Goal: Information Seeking & Learning: Compare options

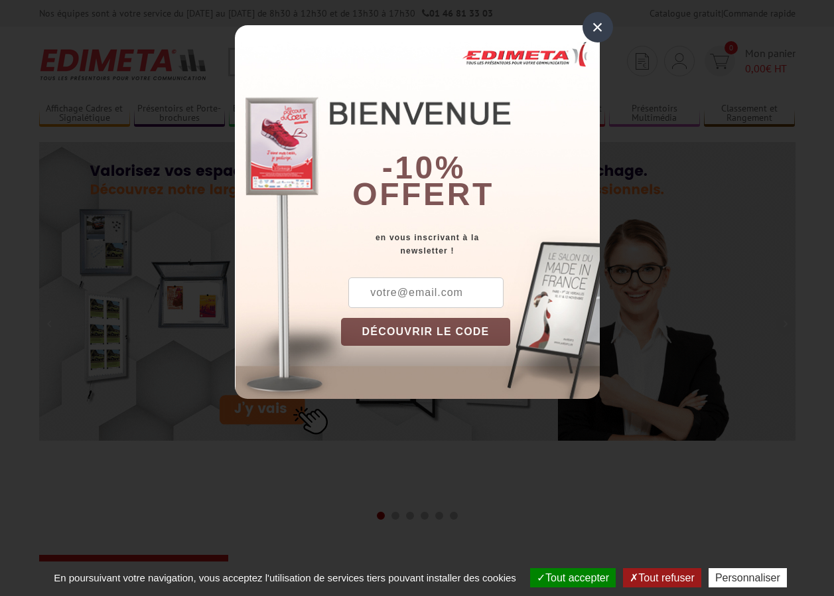
click at [593, 31] on div "×" at bounding box center [598, 27] width 31 height 31
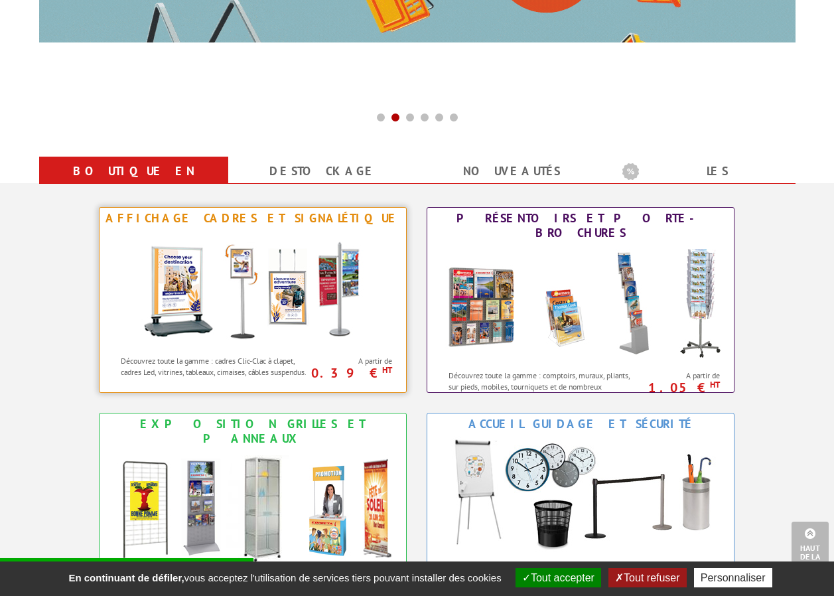
scroll to position [465, 0]
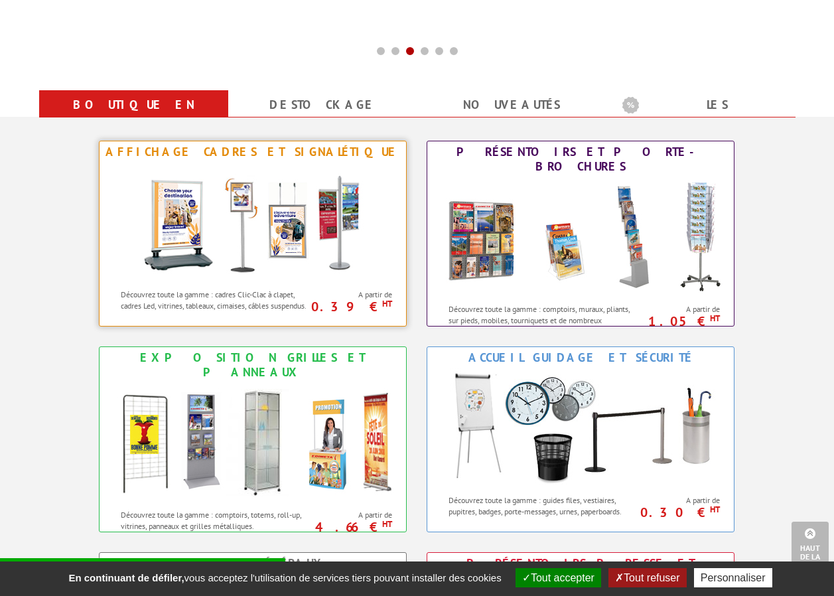
click at [274, 241] on img at bounding box center [253, 222] width 246 height 119
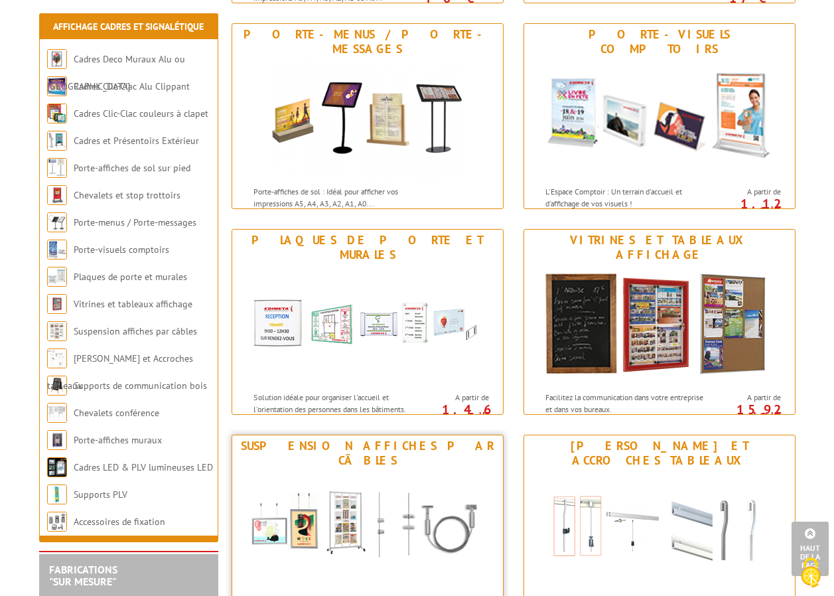
scroll to position [796, 0]
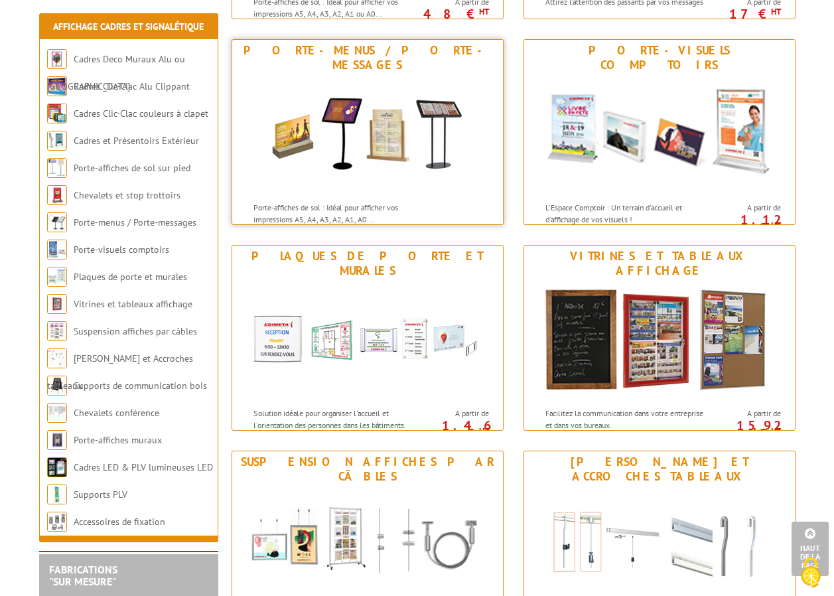
click at [324, 149] on img at bounding box center [367, 135] width 192 height 119
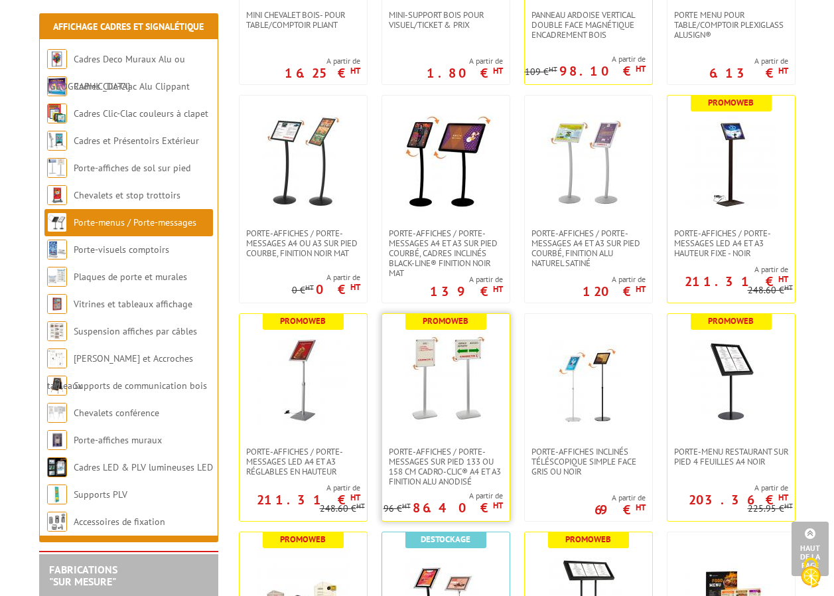
scroll to position [863, 0]
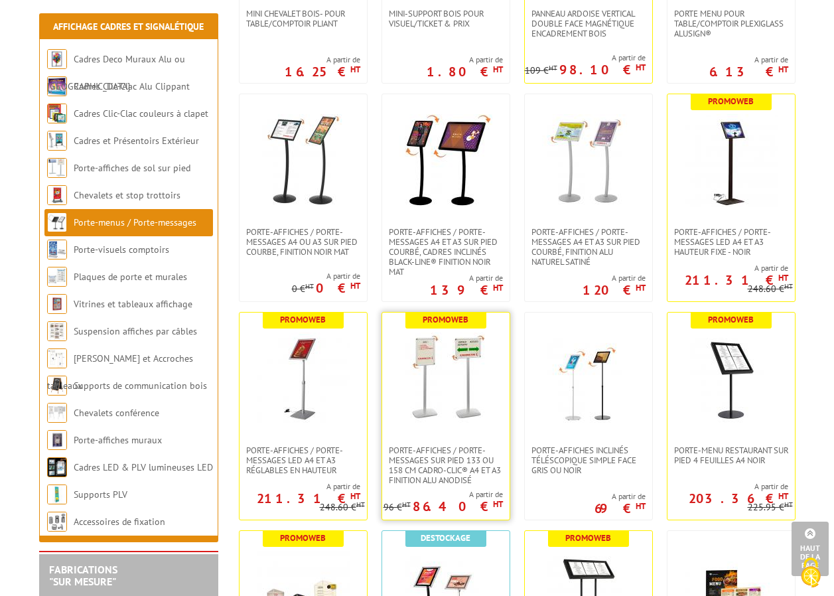
click at [435, 405] on img at bounding box center [446, 378] width 93 height 93
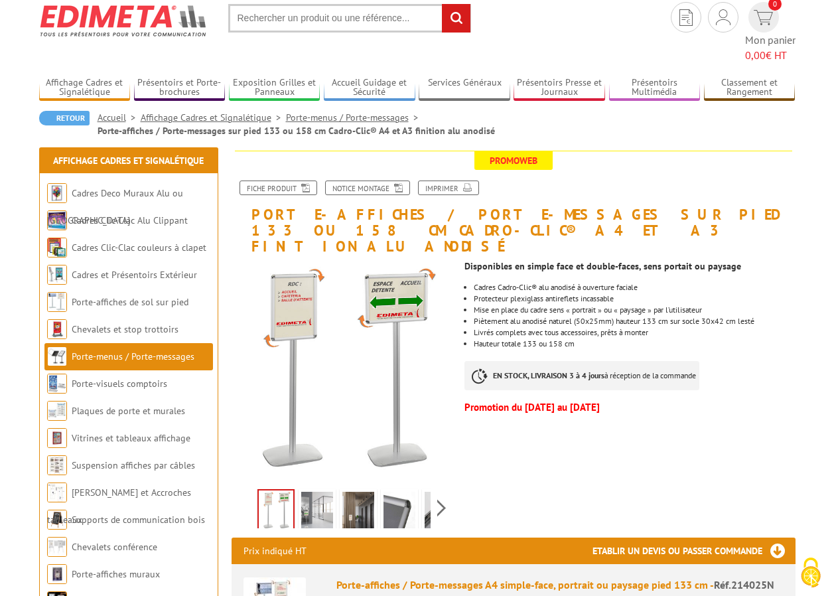
scroll to position [66, 0]
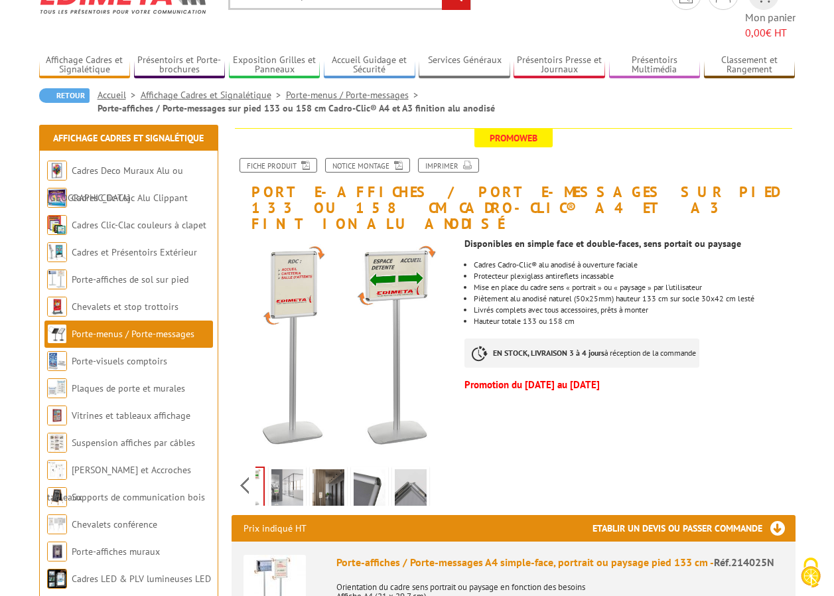
click at [441, 462] on div "Previous Next" at bounding box center [344, 485] width 224 height 46
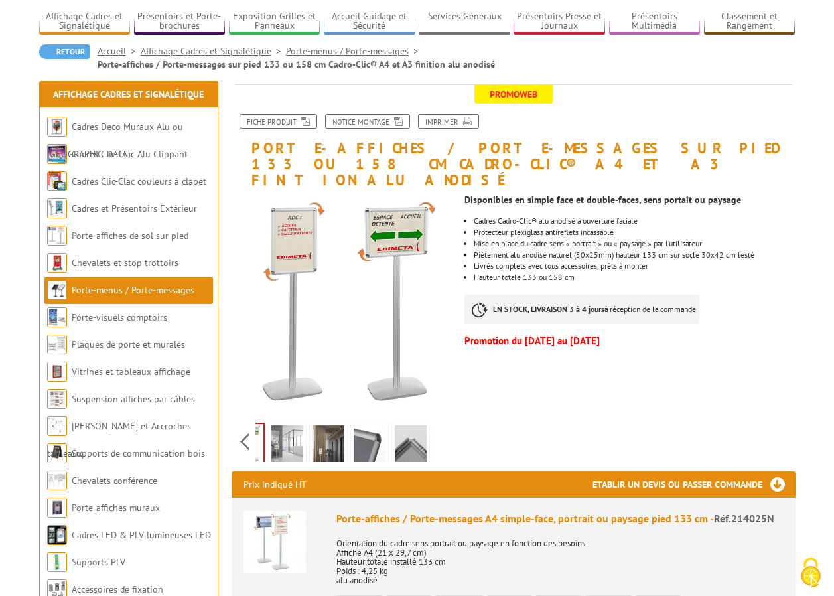
scroll to position [133, 0]
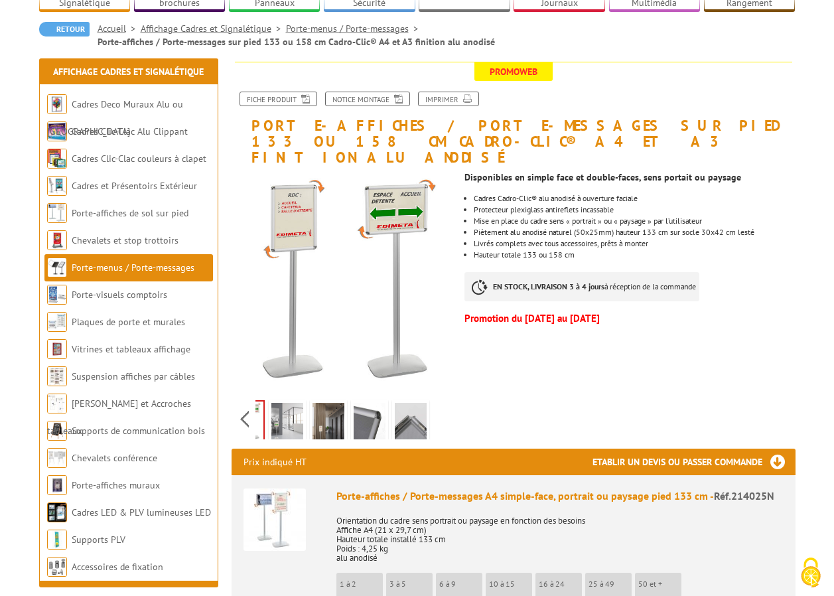
click at [252, 396] on div "Previous Next" at bounding box center [344, 419] width 224 height 46
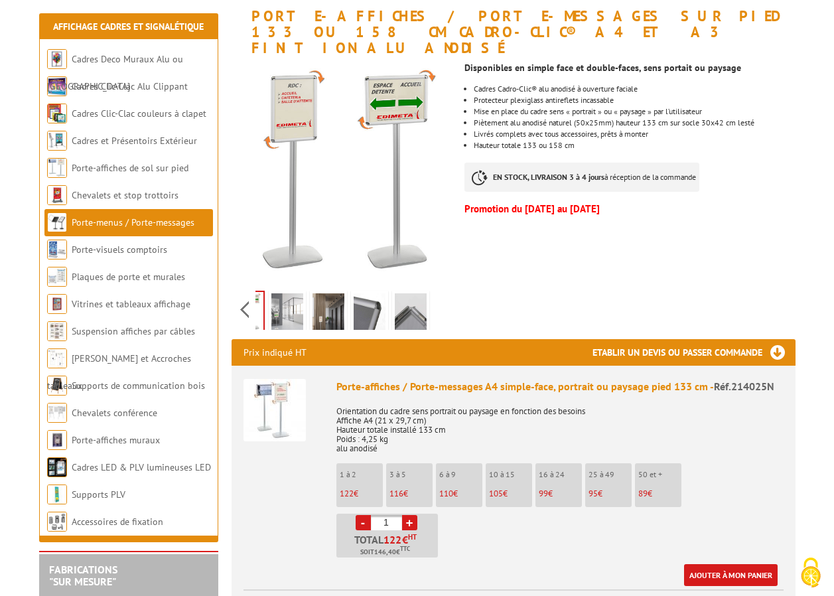
scroll to position [265, 0]
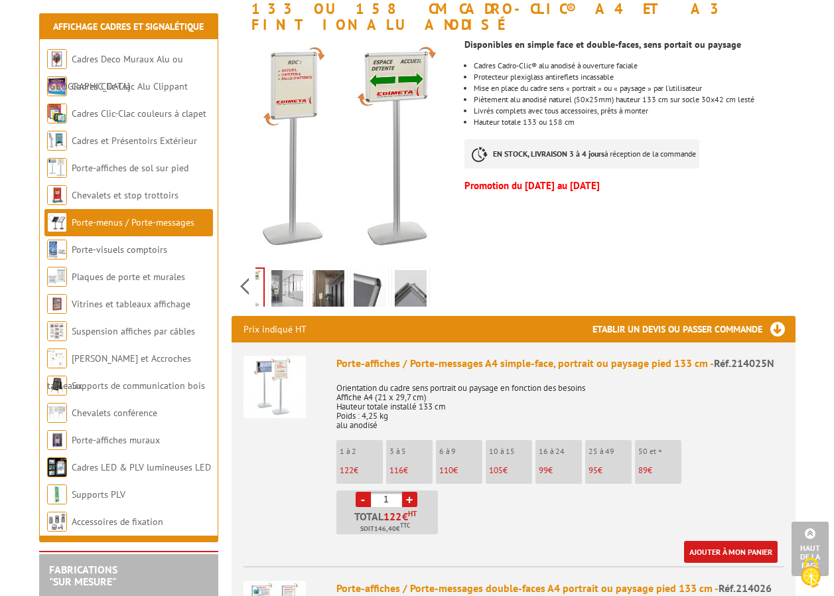
click at [415, 440] on li "3 à 5 116 €" at bounding box center [409, 462] width 46 height 44
click at [411, 492] on link "+" at bounding box center [409, 499] width 15 height 15
click at [363, 492] on link "-" at bounding box center [363, 499] width 15 height 15
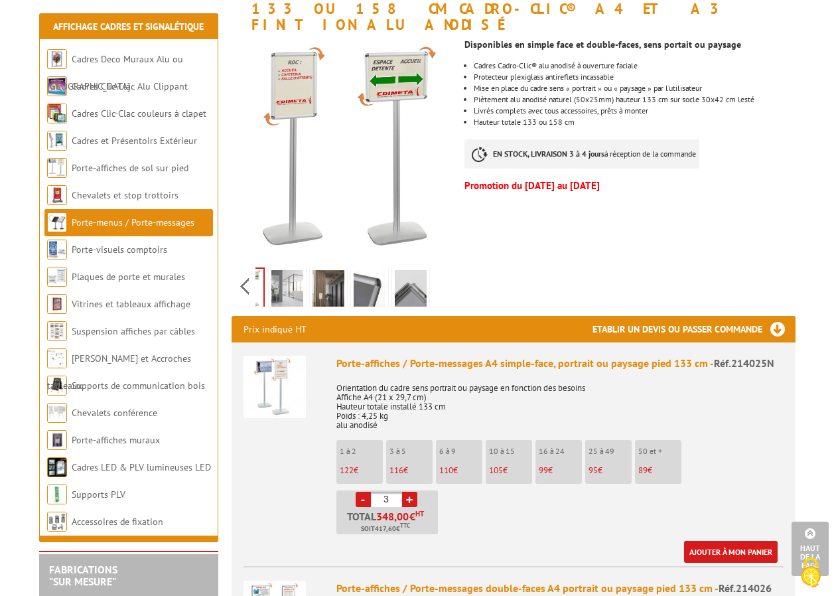
click at [363, 492] on link "-" at bounding box center [363, 499] width 15 height 15
type input "2"
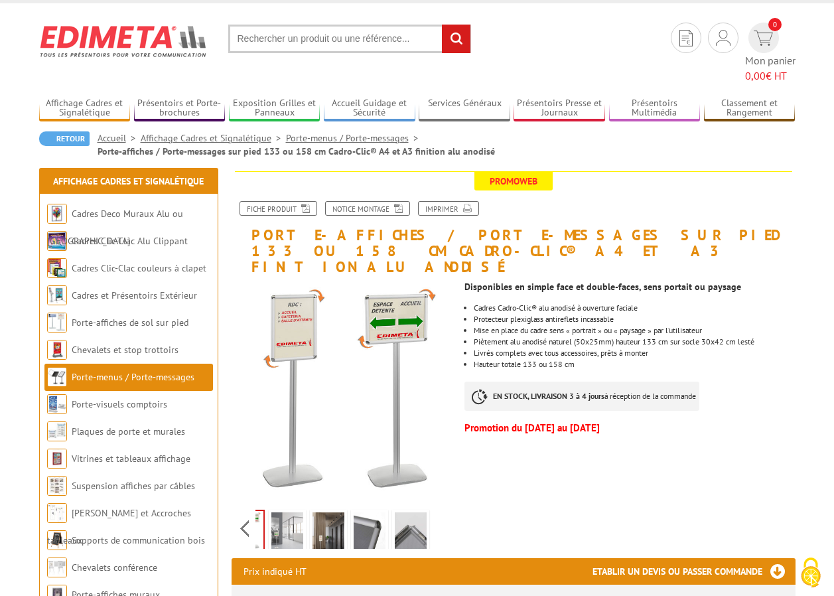
scroll to position [0, 0]
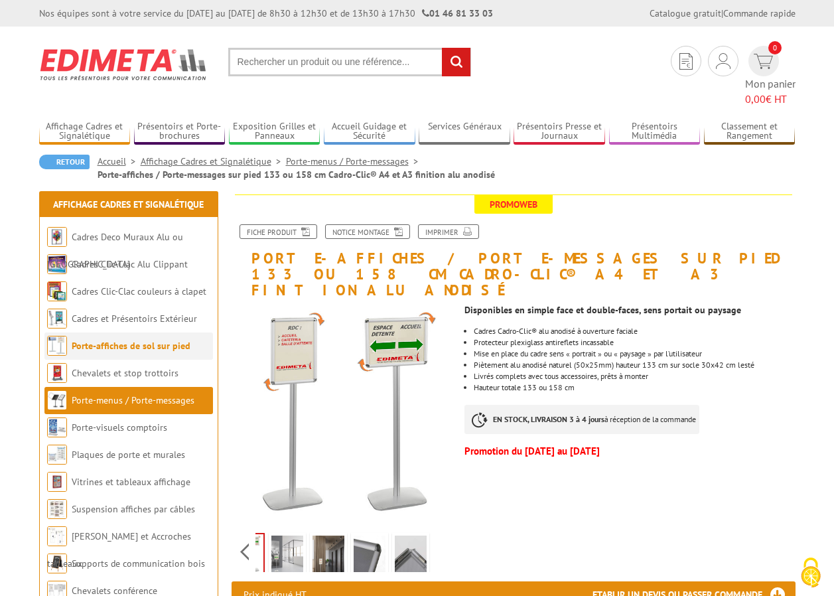
click at [150, 340] on link "Porte-affiches de sol sur pied" at bounding box center [131, 346] width 119 height 12
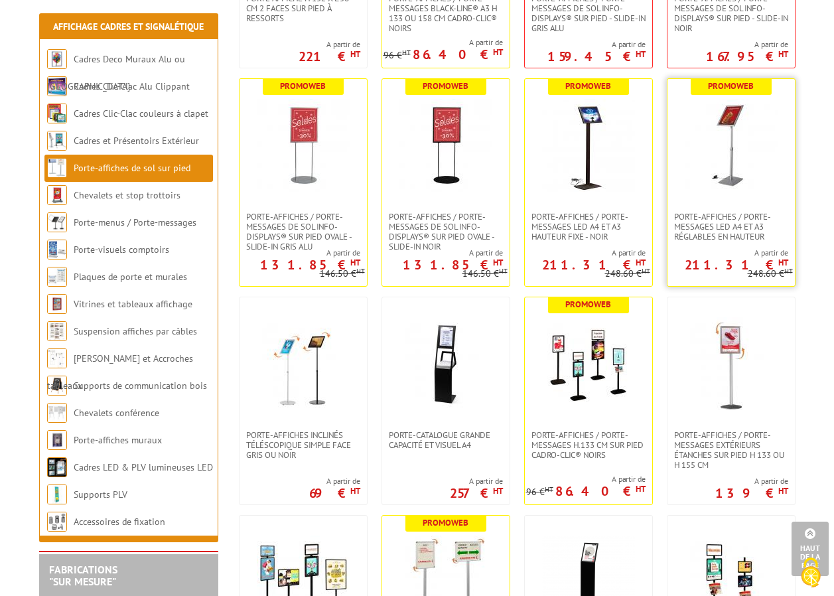
scroll to position [465, 0]
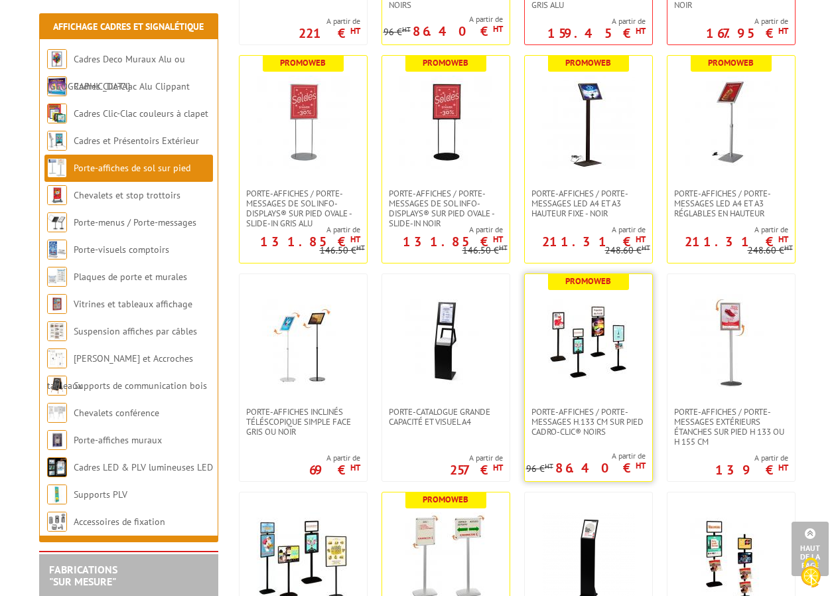
click at [589, 370] on img at bounding box center [588, 340] width 93 height 93
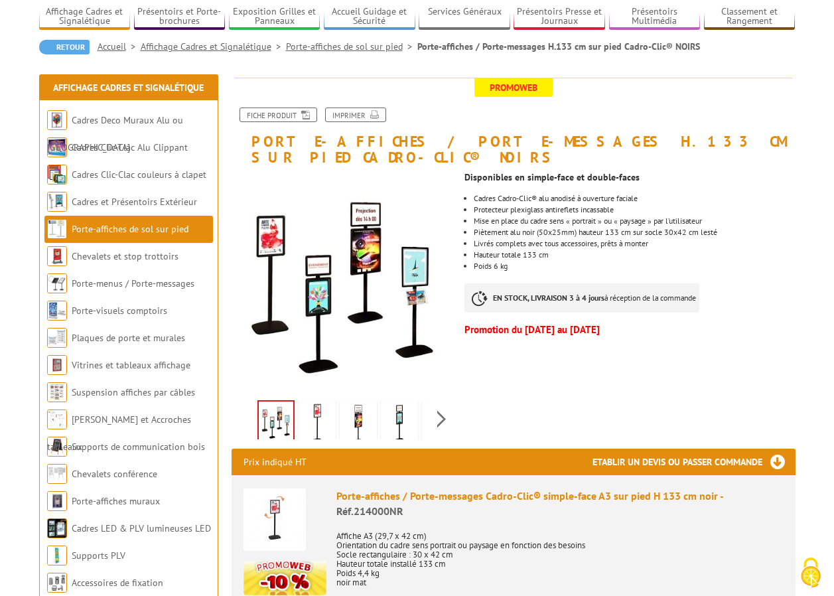
scroll to position [66, 0]
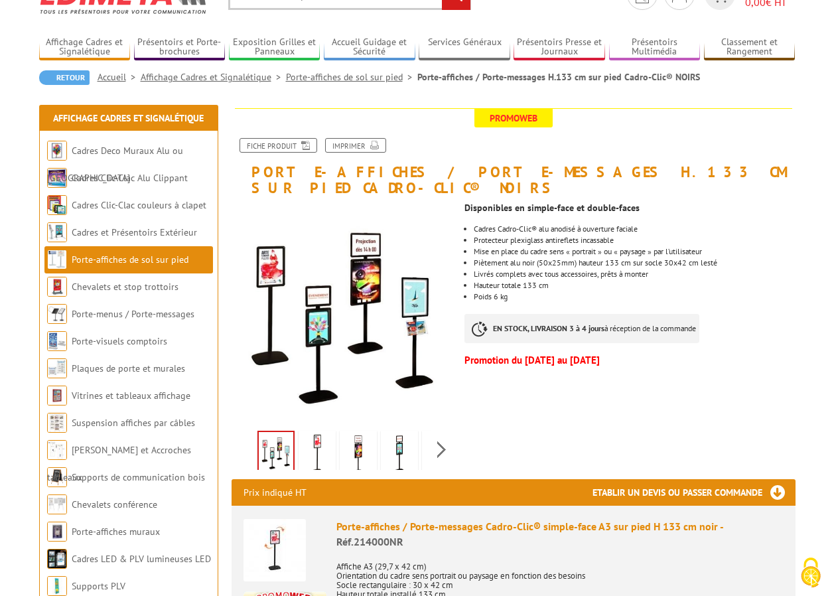
click at [136, 256] on link "Porte-affiches de sol sur pied" at bounding box center [130, 260] width 117 height 12
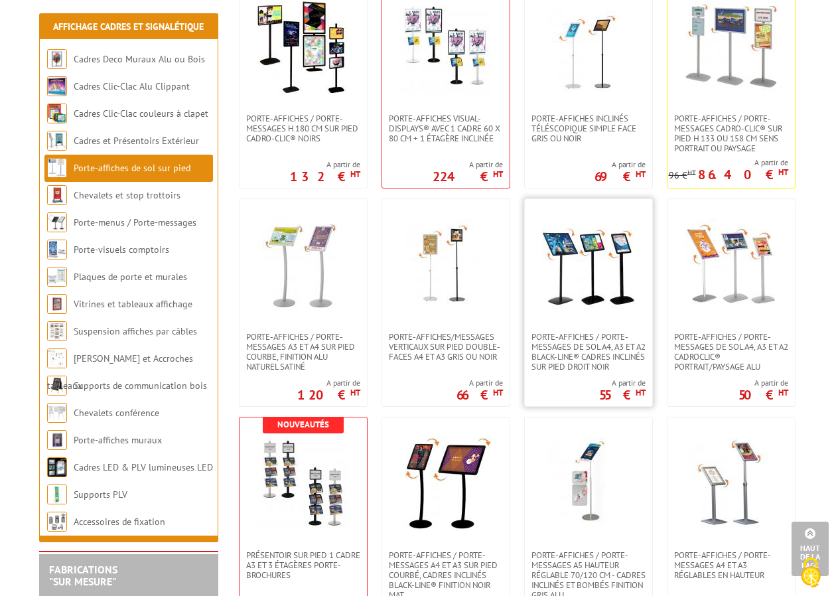
scroll to position [1261, 0]
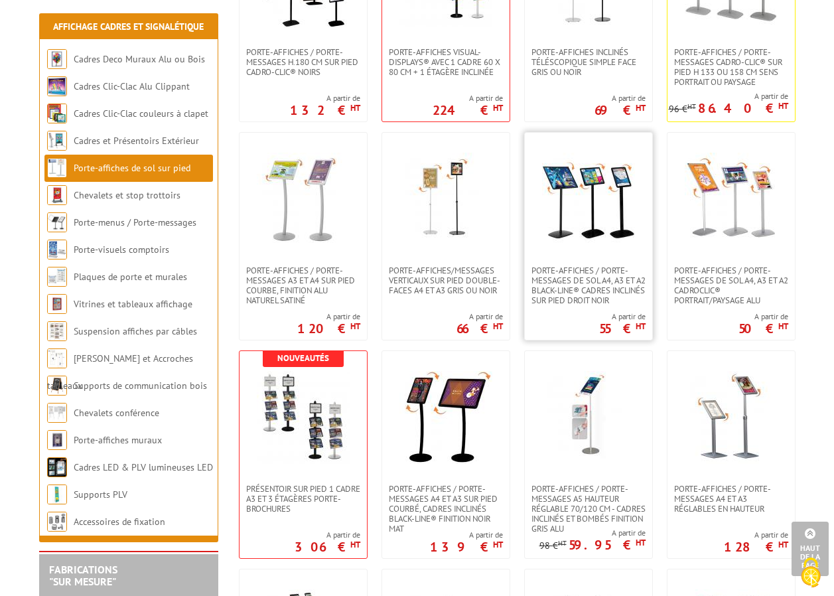
click at [603, 232] on img at bounding box center [588, 199] width 93 height 93
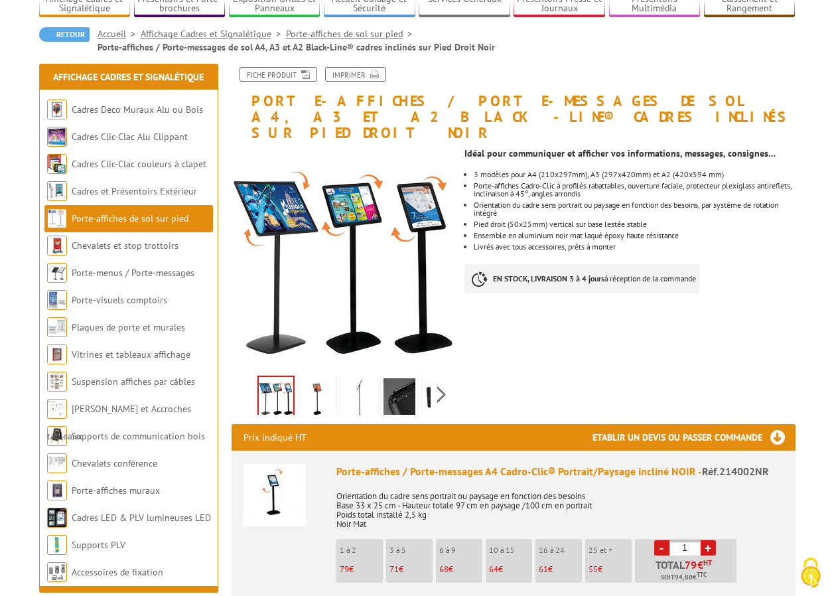
scroll to position [133, 0]
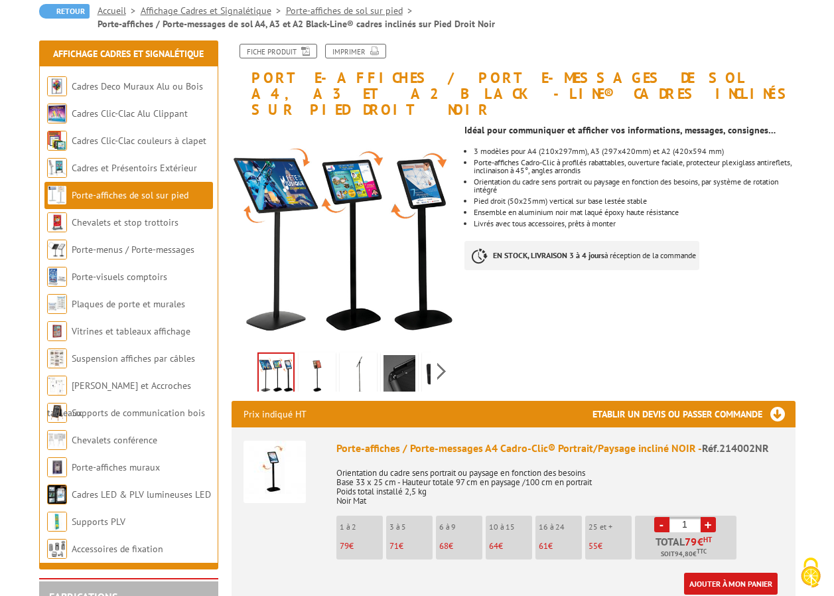
click at [325, 355] on img at bounding box center [317, 375] width 32 height 41
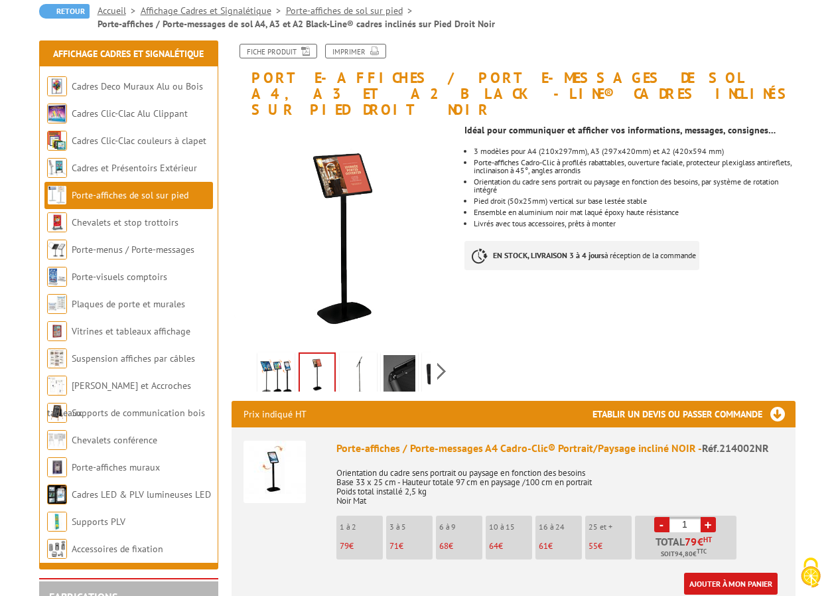
click at [361, 355] on img at bounding box center [358, 375] width 32 height 41
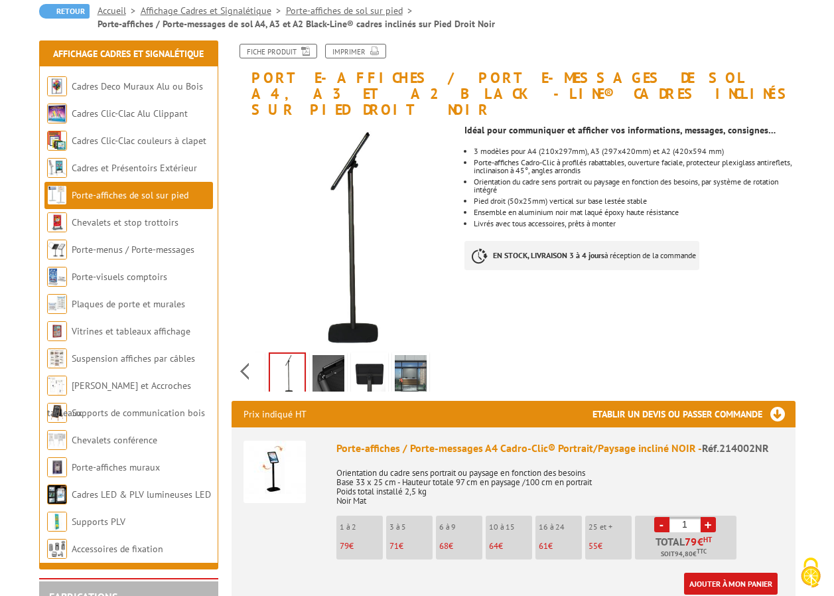
click at [439, 356] on div "Previous Next" at bounding box center [344, 371] width 224 height 46
click at [370, 356] on img at bounding box center [370, 375] width 32 height 41
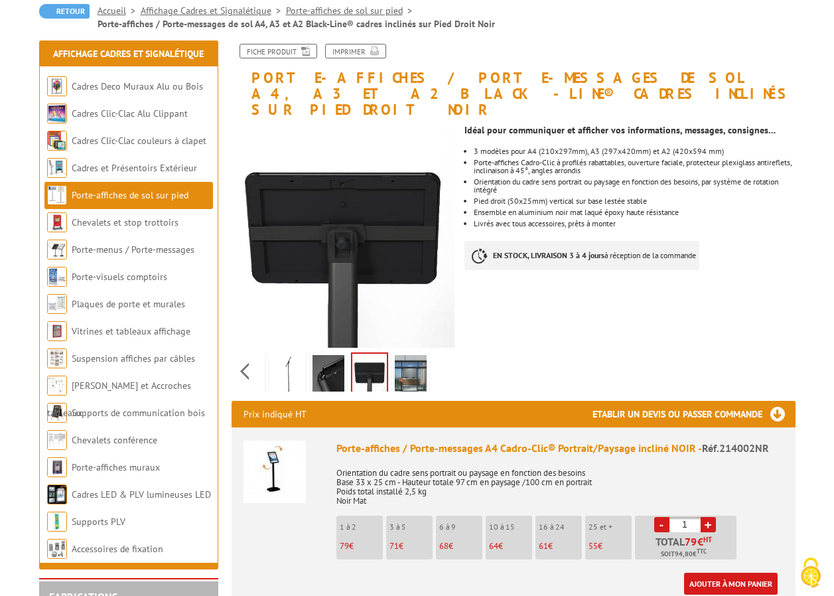
click at [417, 361] on img at bounding box center [411, 375] width 32 height 41
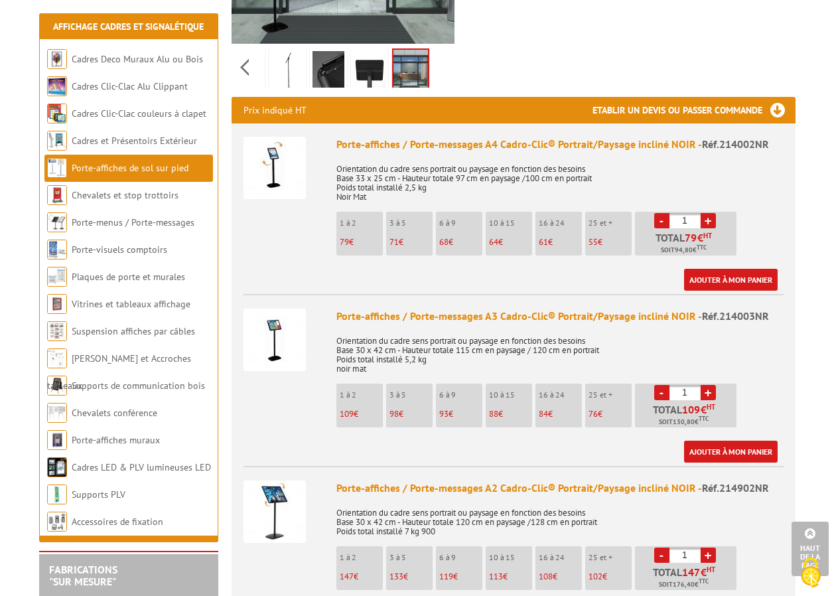
scroll to position [465, 0]
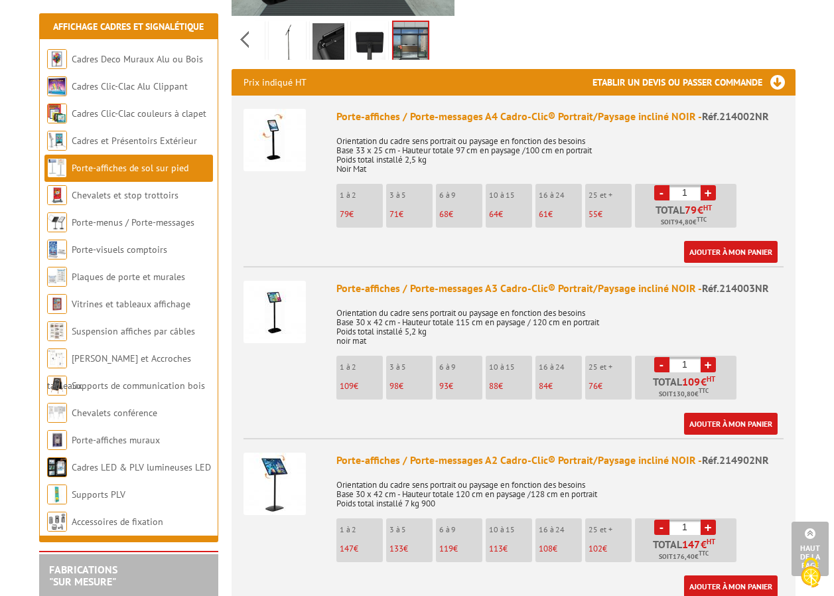
click at [415, 192] on li "3 à 5 71 €" at bounding box center [409, 206] width 46 height 44
click at [706, 185] on link "+" at bounding box center [708, 192] width 15 height 15
type input "4"
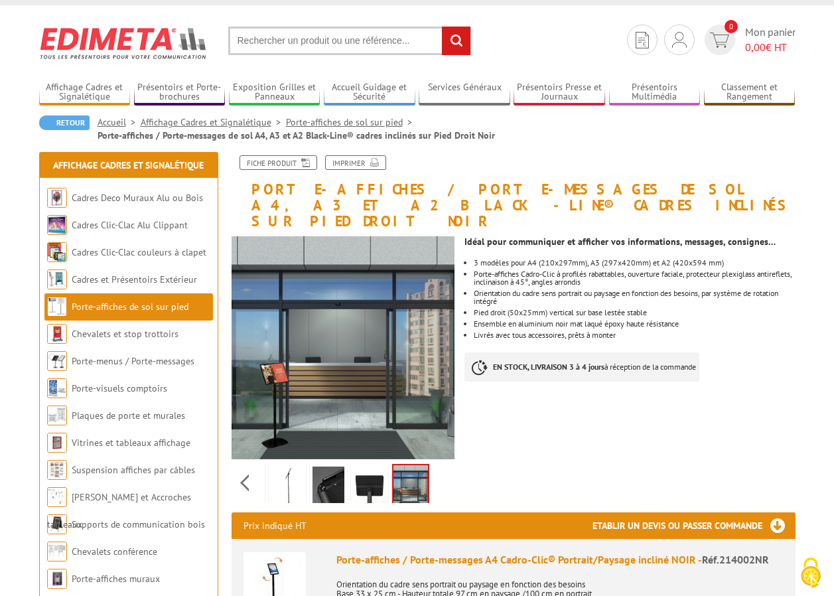
scroll to position [0, 0]
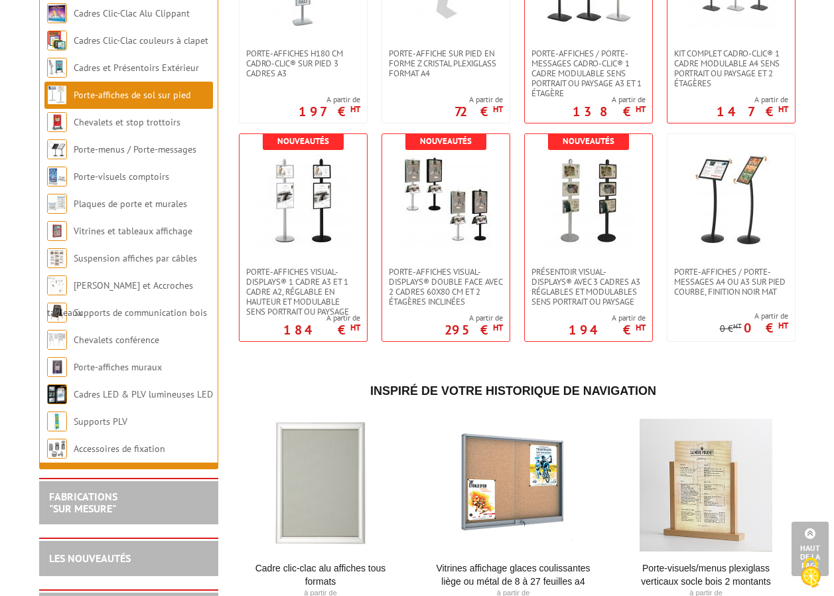
scroll to position [2588, 0]
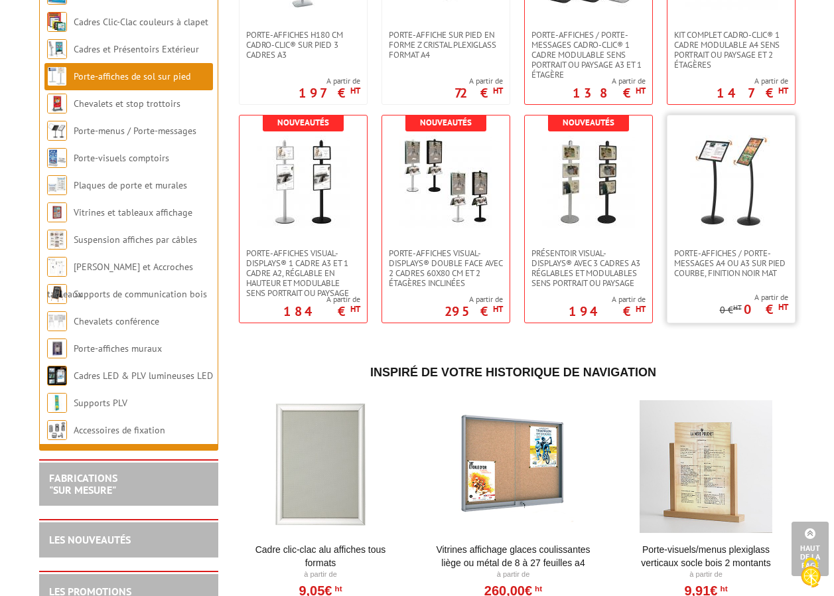
click at [723, 187] on img at bounding box center [731, 181] width 93 height 93
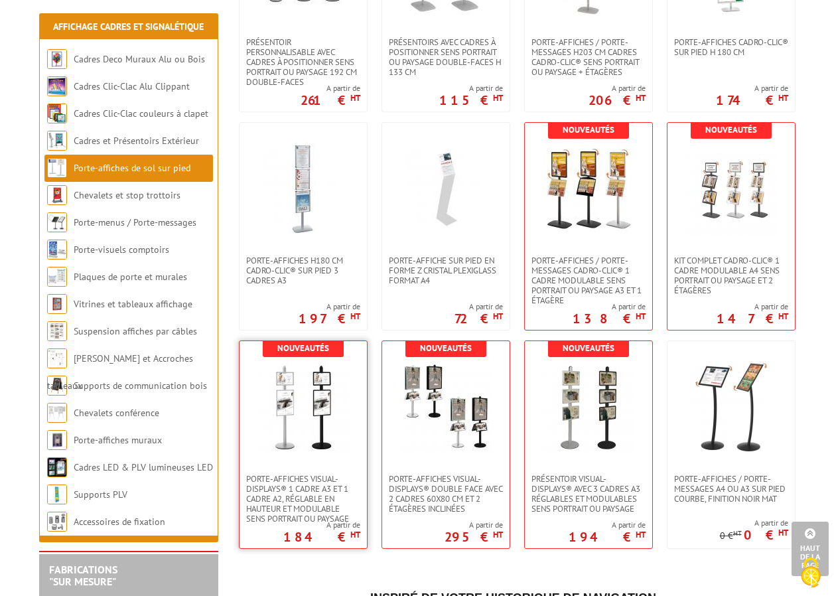
scroll to position [2323, 0]
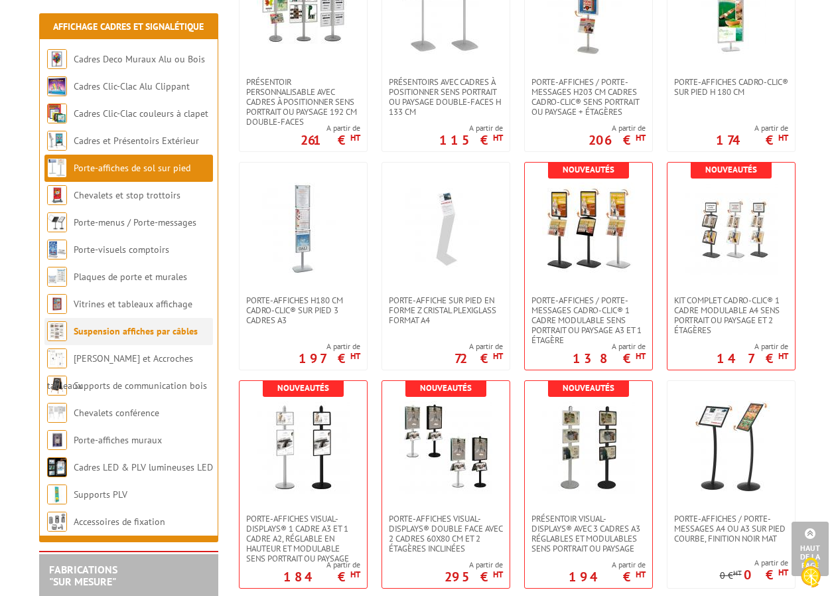
click at [143, 336] on link "Suspension affiches par câbles" at bounding box center [136, 331] width 124 height 12
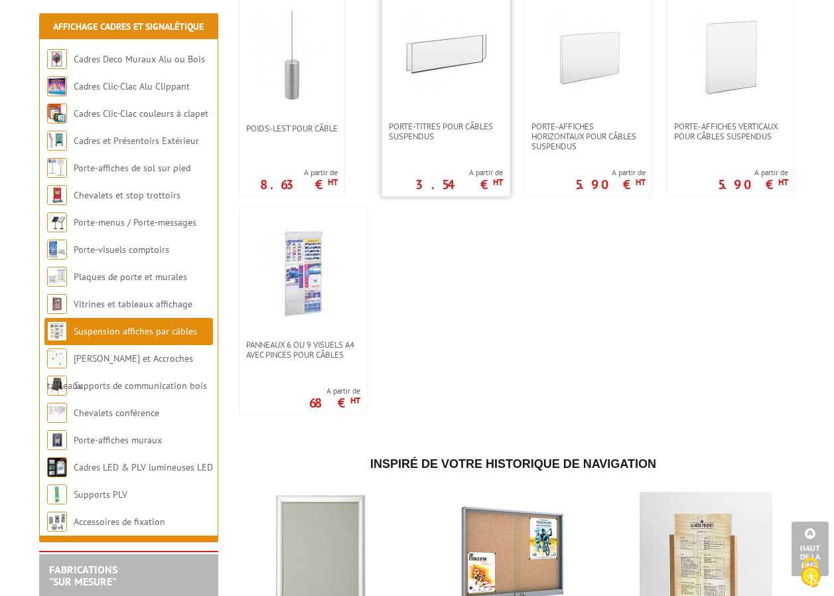
scroll to position [1195, 0]
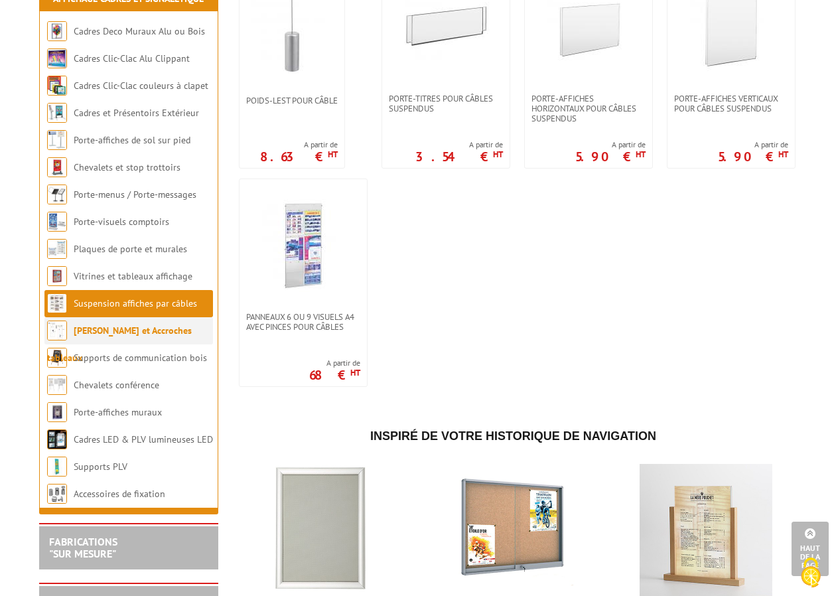
click at [167, 338] on link "[PERSON_NAME] et Accroches tableaux" at bounding box center [119, 344] width 145 height 39
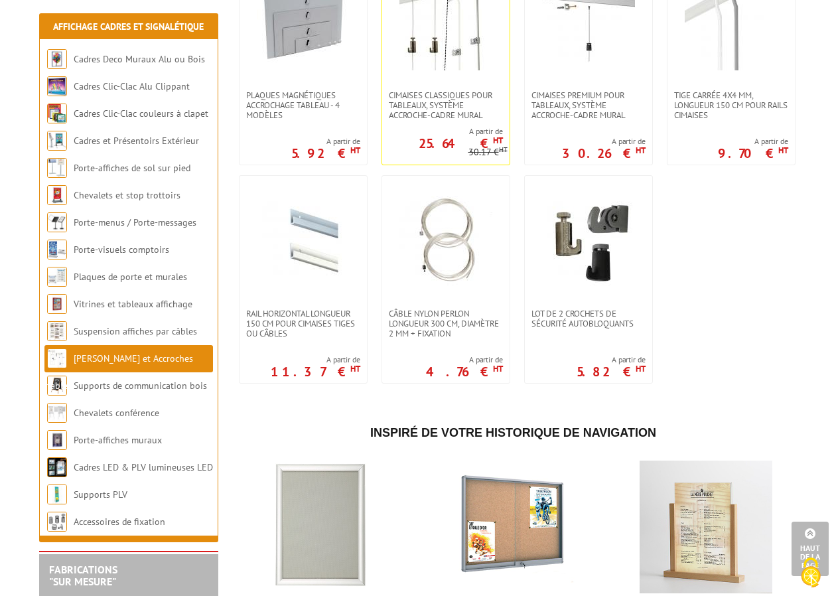
scroll to position [311, 0]
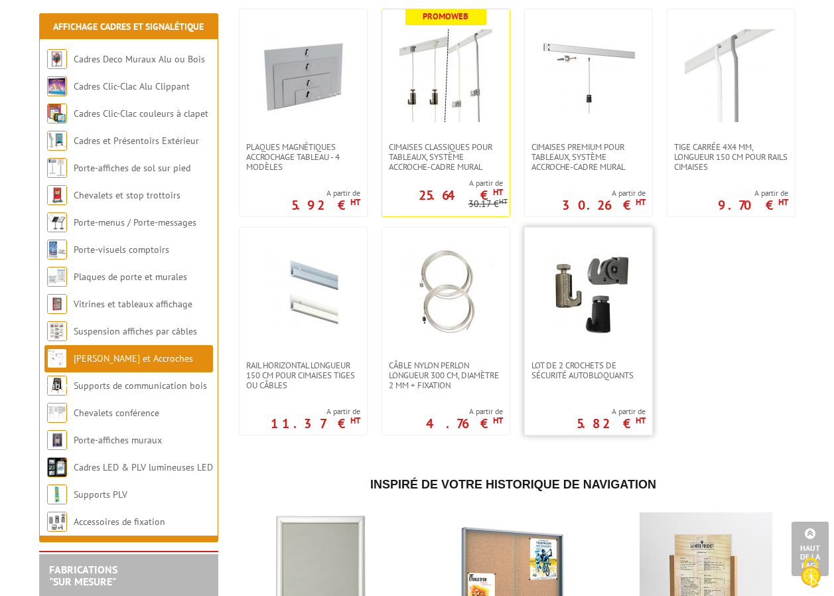
click at [566, 304] on img at bounding box center [588, 294] width 93 height 93
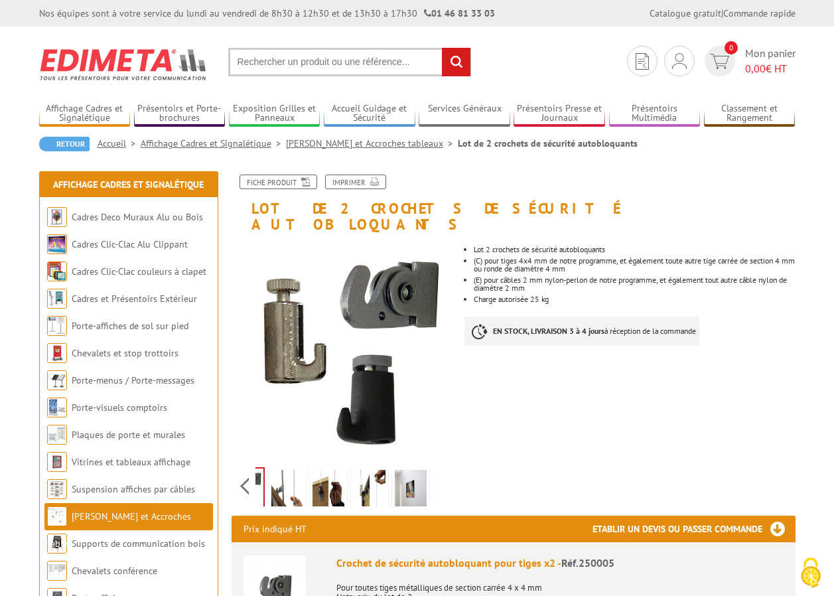
click at [437, 467] on div "Previous Next" at bounding box center [344, 486] width 224 height 46
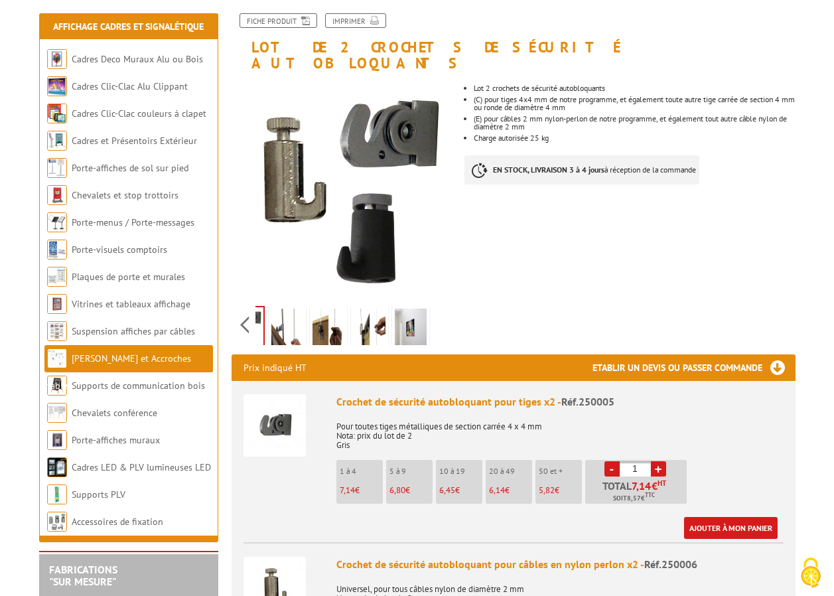
scroll to position [199, 0]
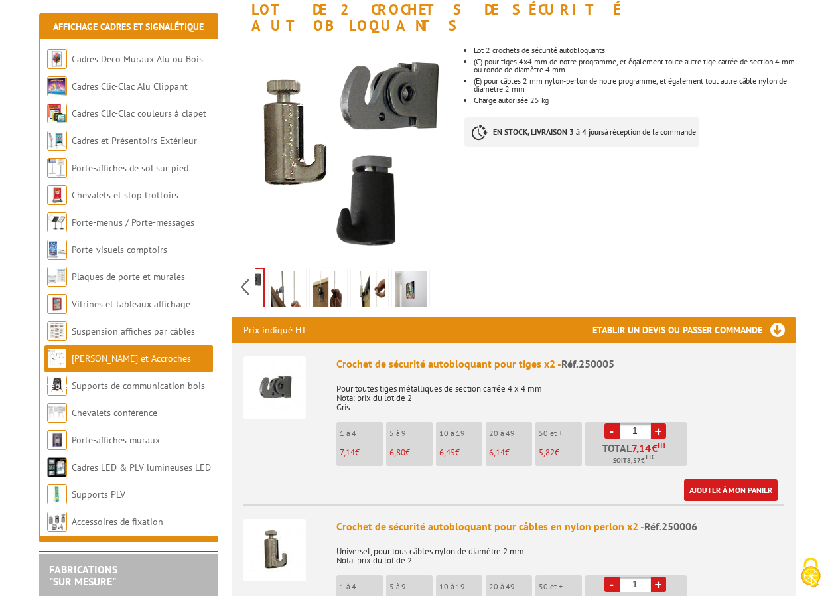
click at [381, 276] on img at bounding box center [370, 291] width 32 height 41
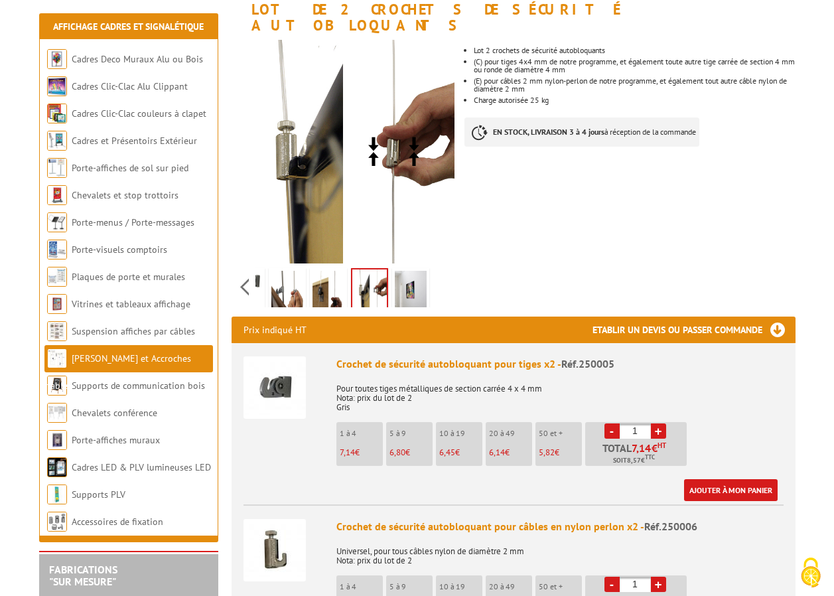
click at [407, 271] on img at bounding box center [411, 291] width 32 height 41
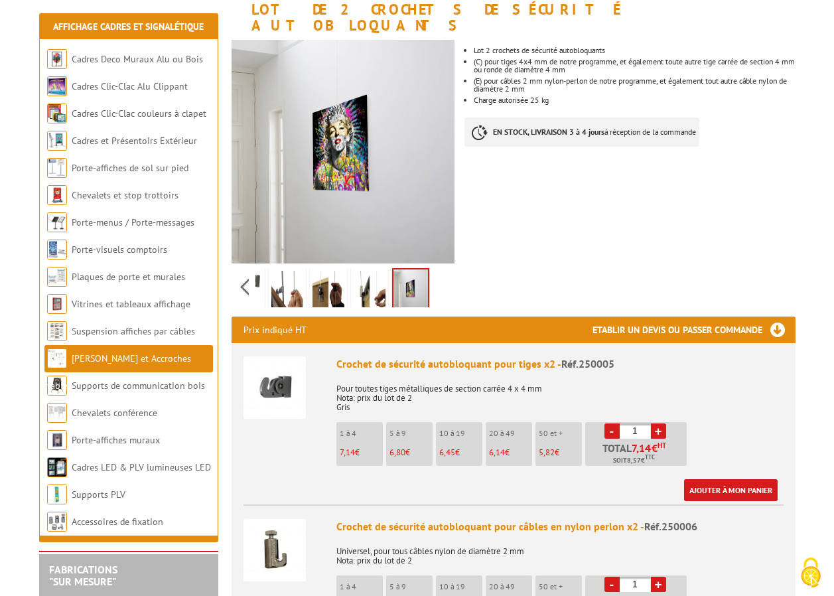
click at [311, 273] on link at bounding box center [328, 291] width 37 height 46
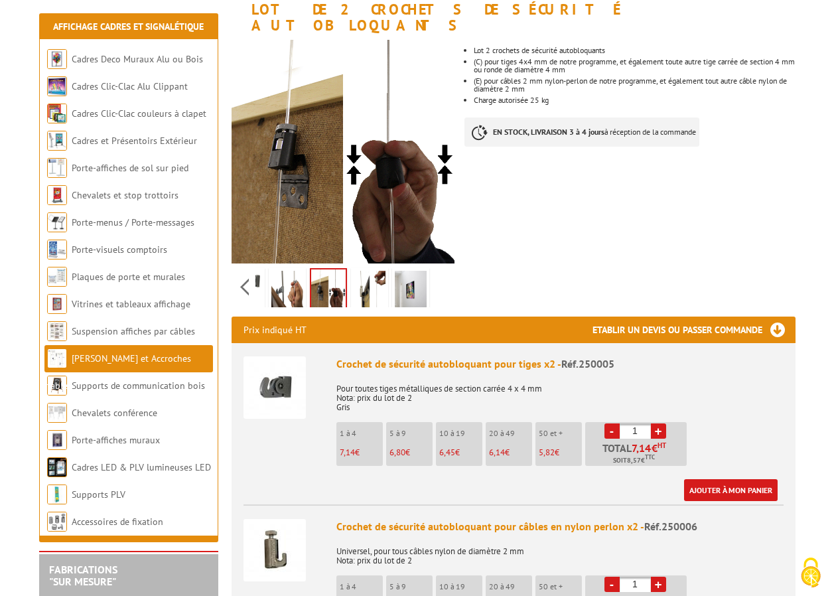
click at [279, 275] on img at bounding box center [287, 291] width 32 height 41
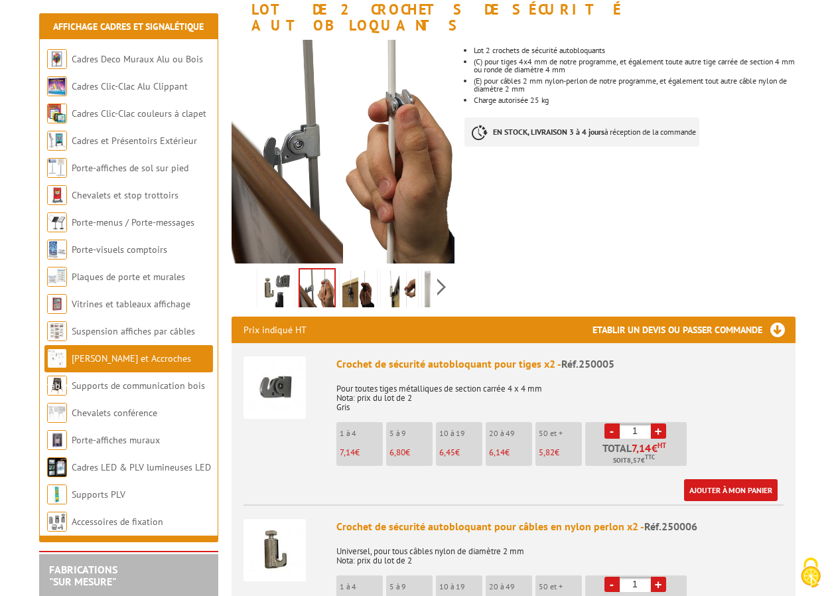
click at [245, 272] on div "Previous Next" at bounding box center [344, 286] width 224 height 46
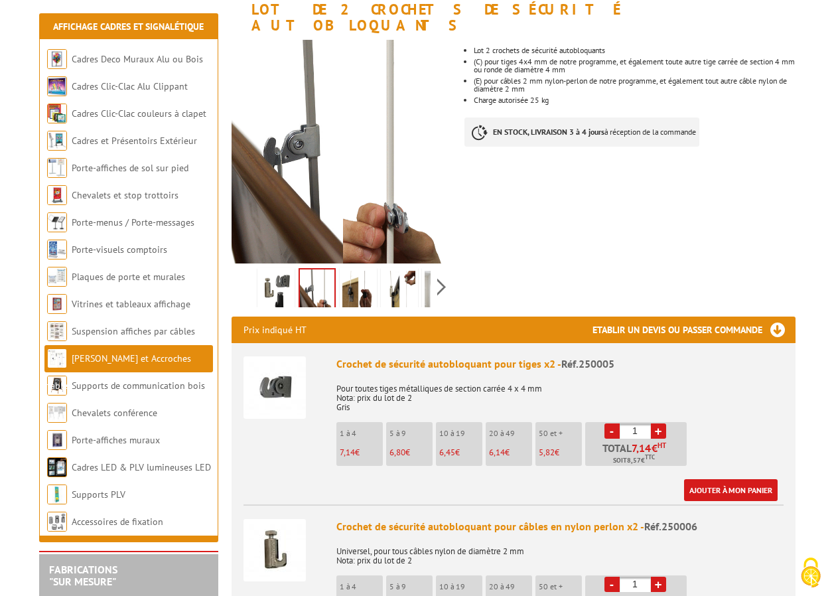
click at [449, 271] on div "Previous Next" at bounding box center [344, 286] width 224 height 46
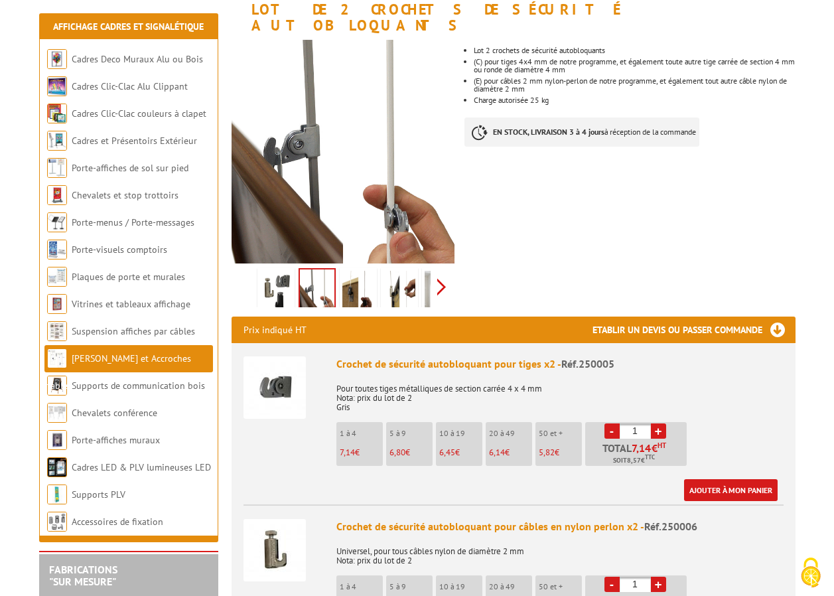
click at [444, 271] on div "Previous Next" at bounding box center [344, 286] width 224 height 46
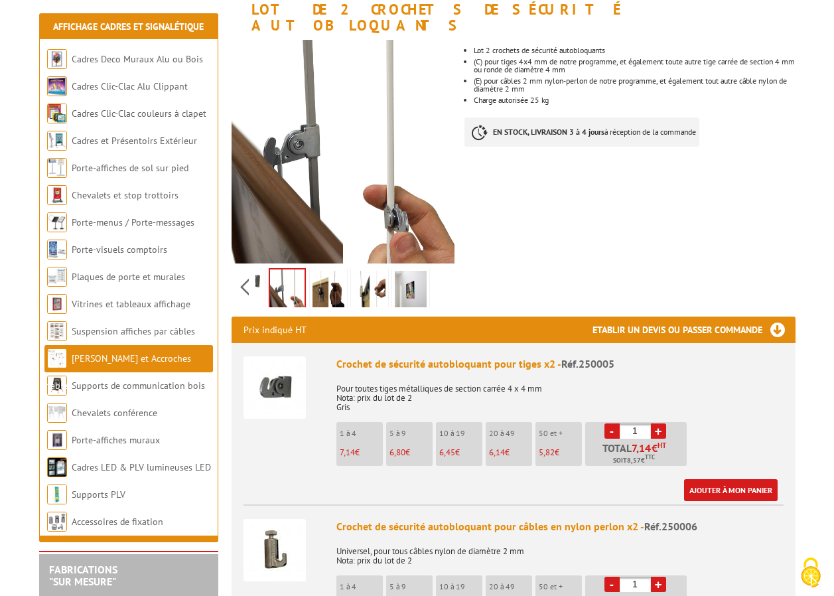
click at [435, 275] on div "Previous Next" at bounding box center [344, 286] width 224 height 46
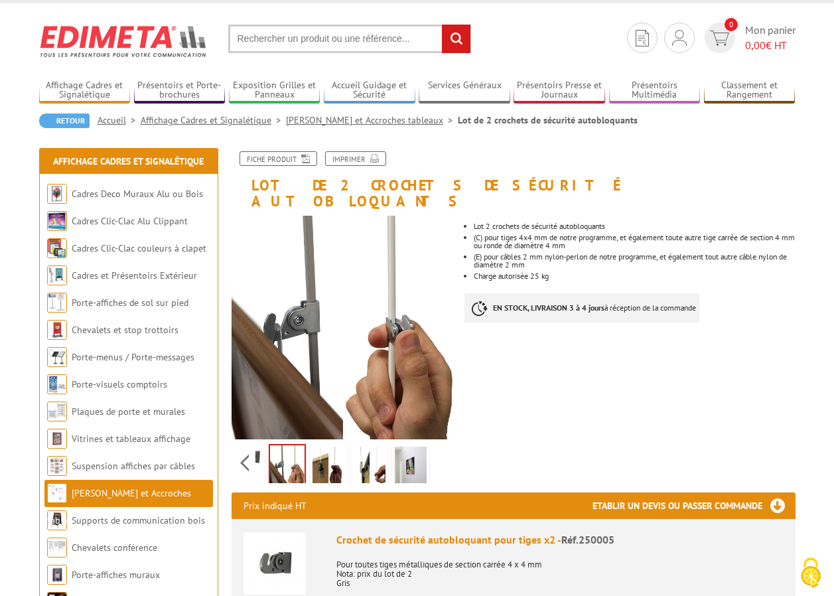
scroll to position [0, 0]
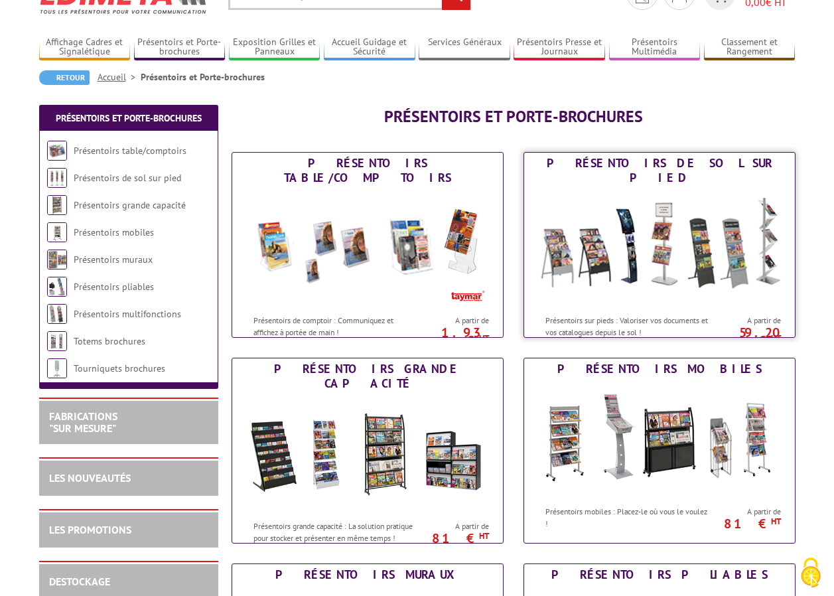
click at [711, 250] on img at bounding box center [660, 247] width 246 height 119
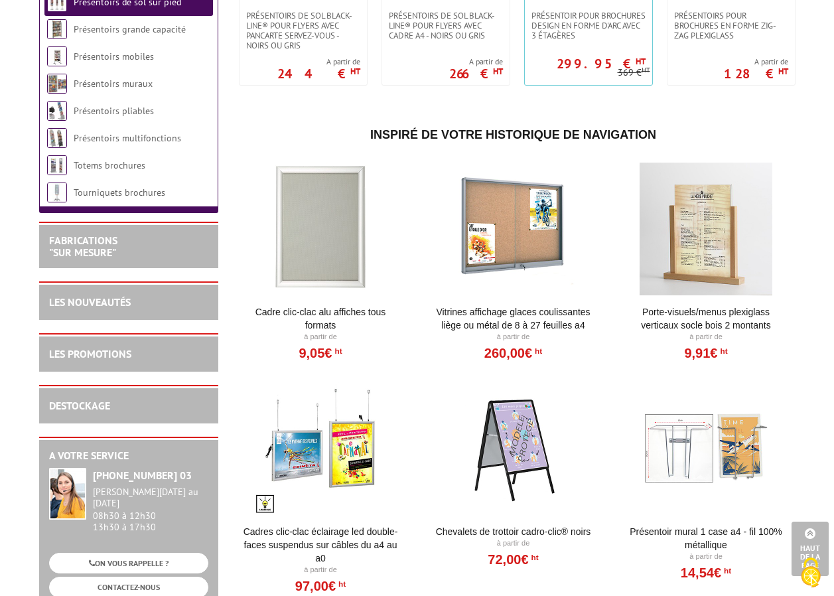
scroll to position [2363, 0]
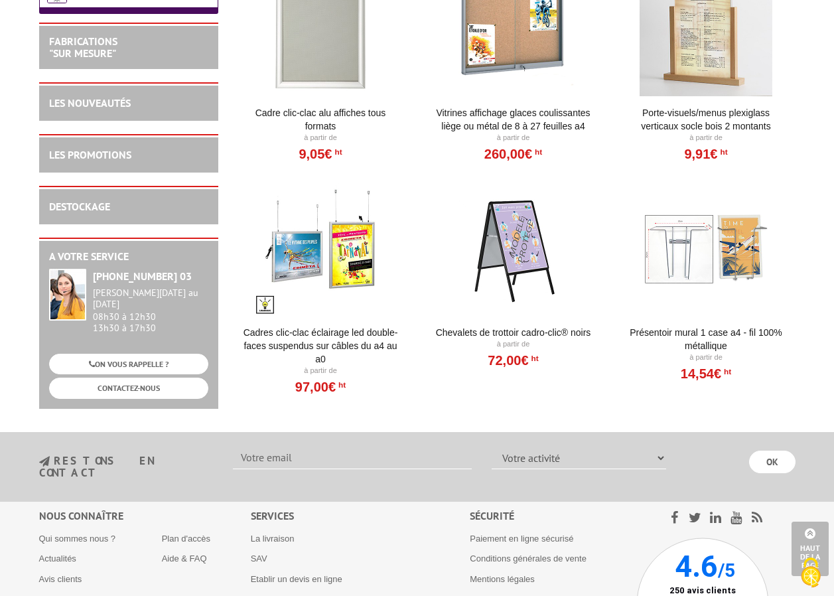
click at [657, 455] on select "Votre activité Administrations et collectivités Magasins et commerces Entrepris…" at bounding box center [579, 458] width 175 height 23
click at [604, 396] on div "Inspiré de votre historique de navigation Cadre Clic-Clac Alu affiches tous for…" at bounding box center [514, 162] width 564 height 518
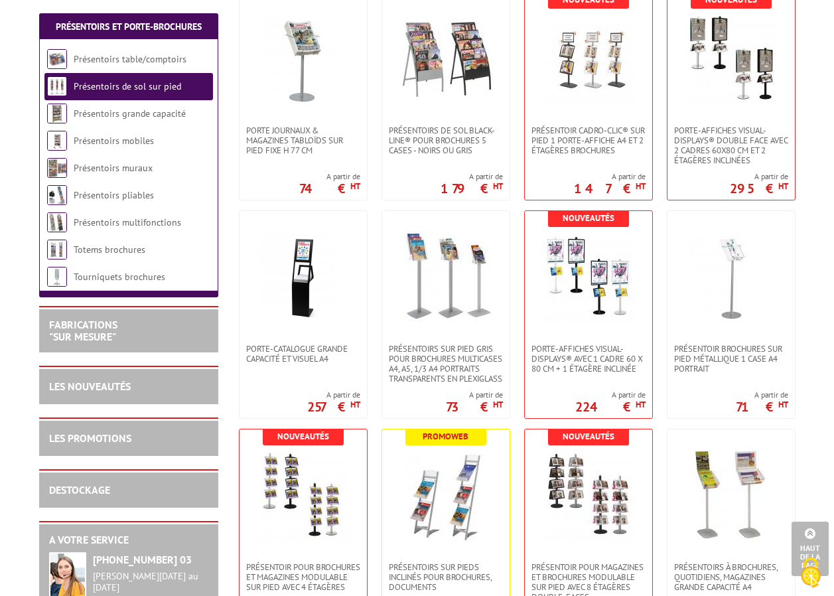
scroll to position [439, 0]
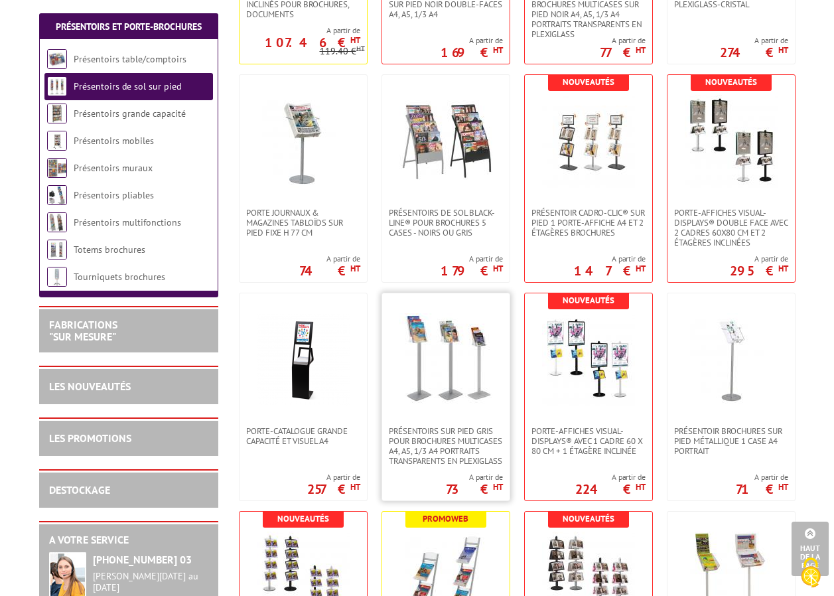
click at [475, 386] on img at bounding box center [446, 359] width 93 height 93
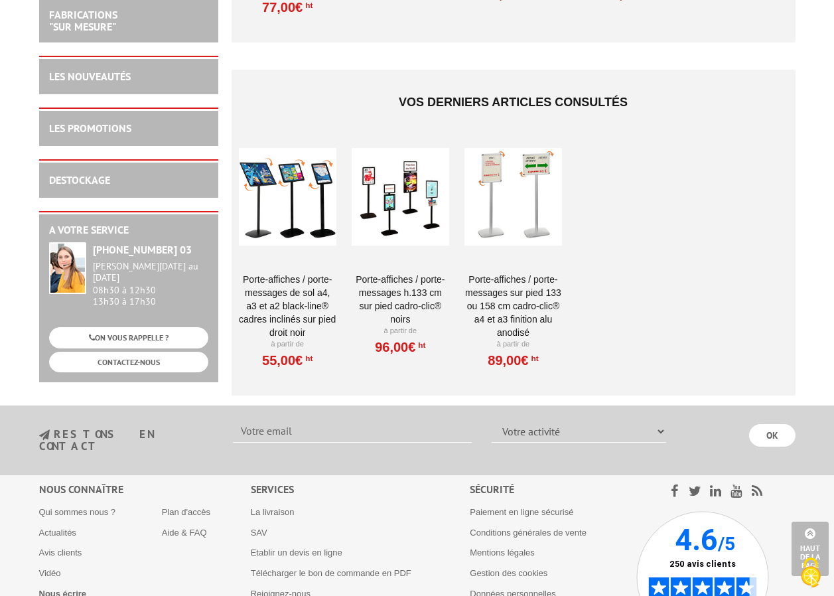
scroll to position [1327, 0]
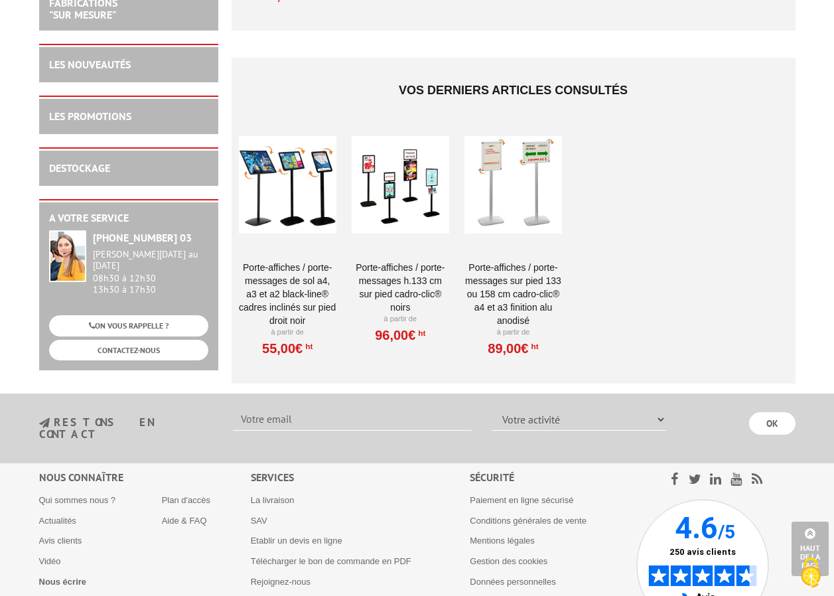
click at [303, 214] on div at bounding box center [288, 184] width 98 height 133
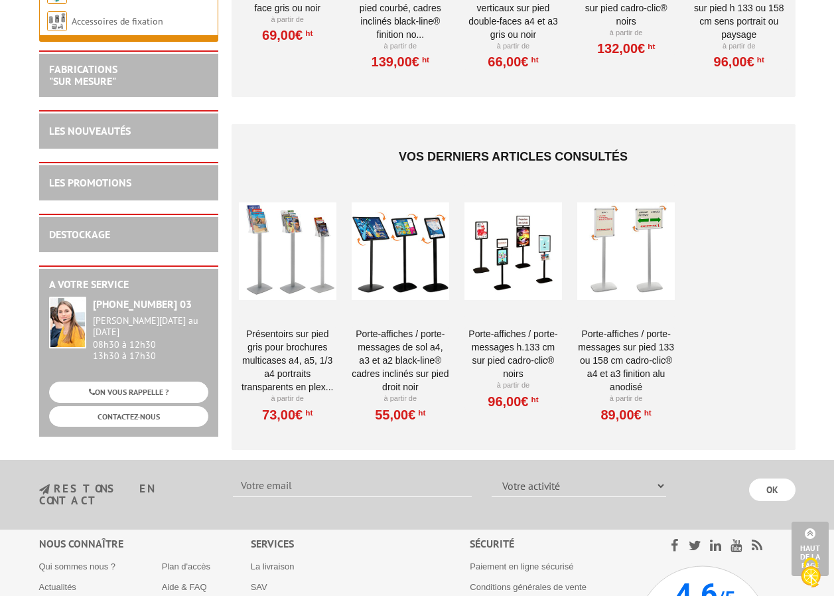
scroll to position [1327, 0]
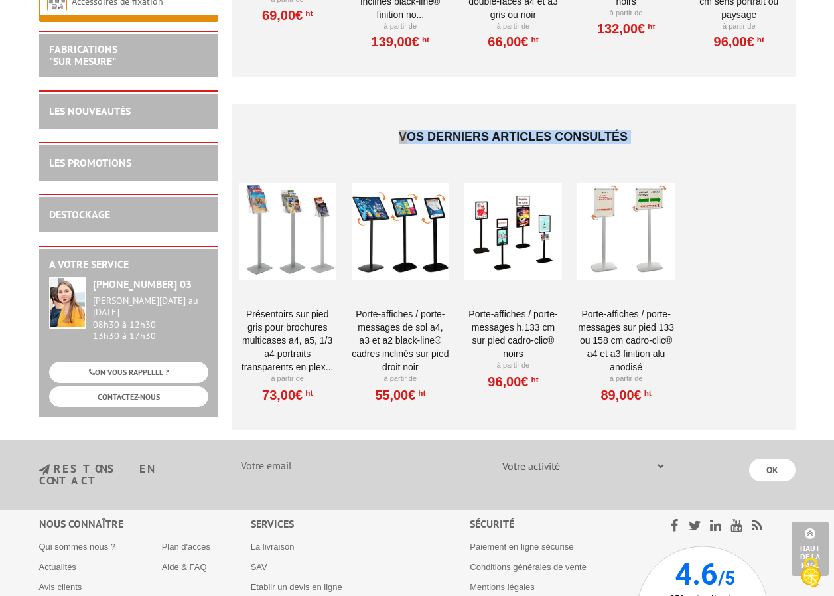
drag, startPoint x: 314, startPoint y: 144, endPoint x: 248, endPoint y: 236, distance: 112.7
click at [248, 236] on div "Vos derniers articles consultés Présentoirs sur pied GRIS pour brochures multic…" at bounding box center [514, 267] width 564 height 326
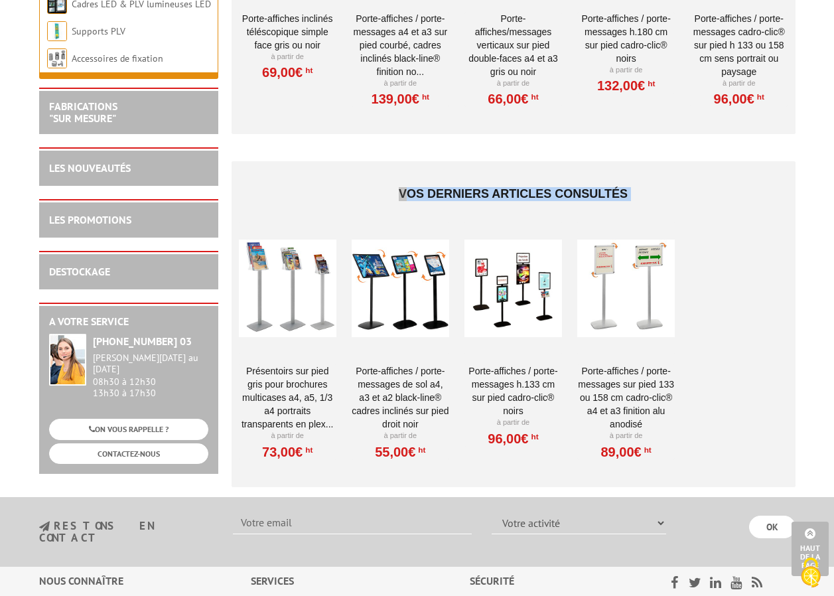
scroll to position [1195, 0]
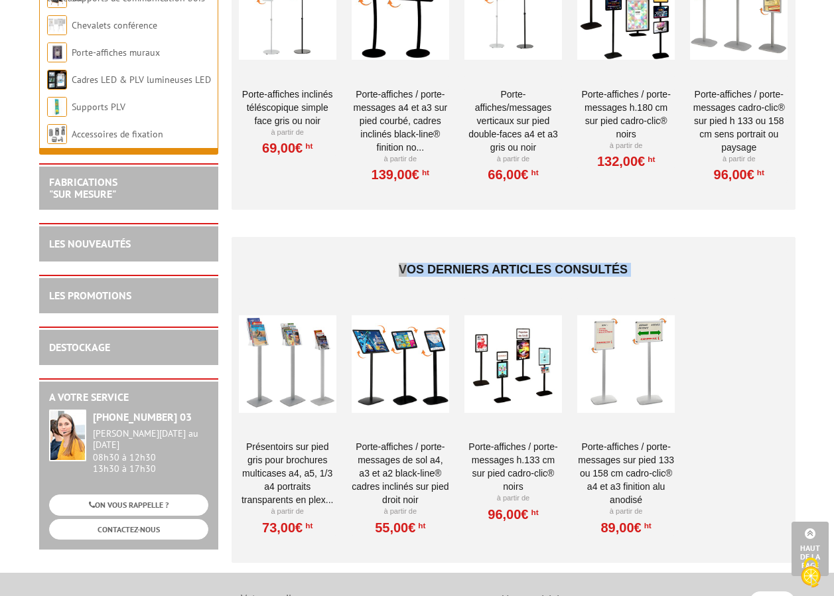
click at [703, 256] on h4 "Vos derniers articles consultés" at bounding box center [513, 270] width 551 height 40
click at [579, 264] on h4 "Vos derniers articles consultés" at bounding box center [513, 270] width 551 height 40
click at [342, 254] on h4 "Vos derniers articles consultés" at bounding box center [513, 270] width 551 height 40
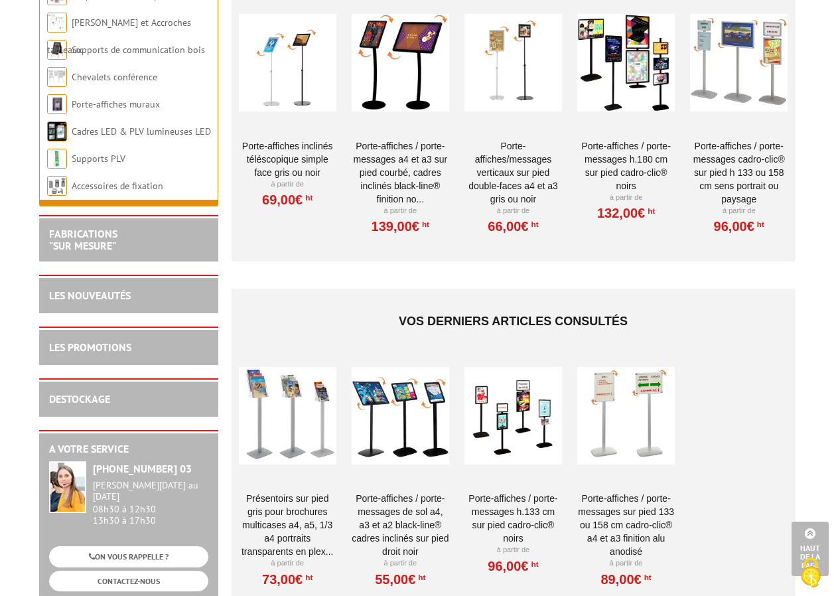
scroll to position [1128, 0]
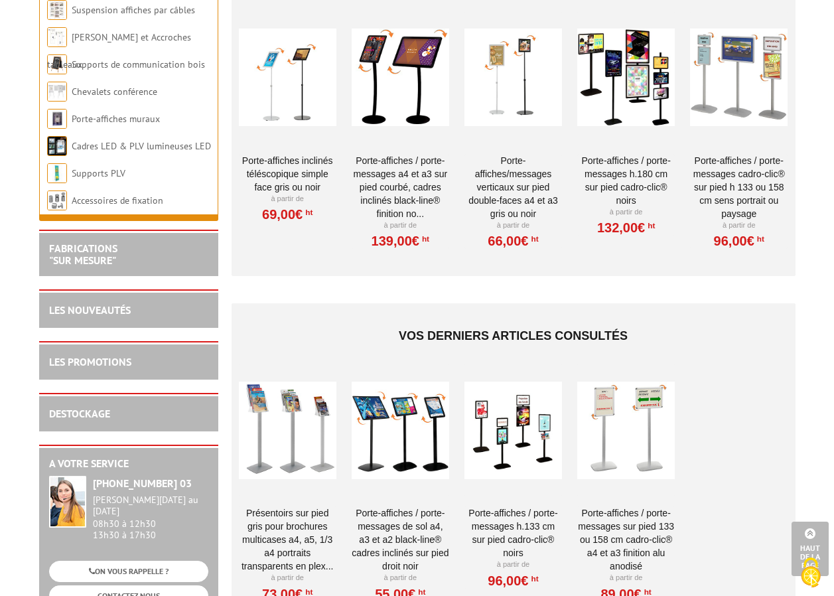
drag, startPoint x: 252, startPoint y: 29, endPoint x: 400, endPoint y: 295, distance: 305.1
click at [400, 303] on div "Vos derniers articles consultés Présentoirs sur pied GRIS pour brochures multic…" at bounding box center [514, 466] width 564 height 326
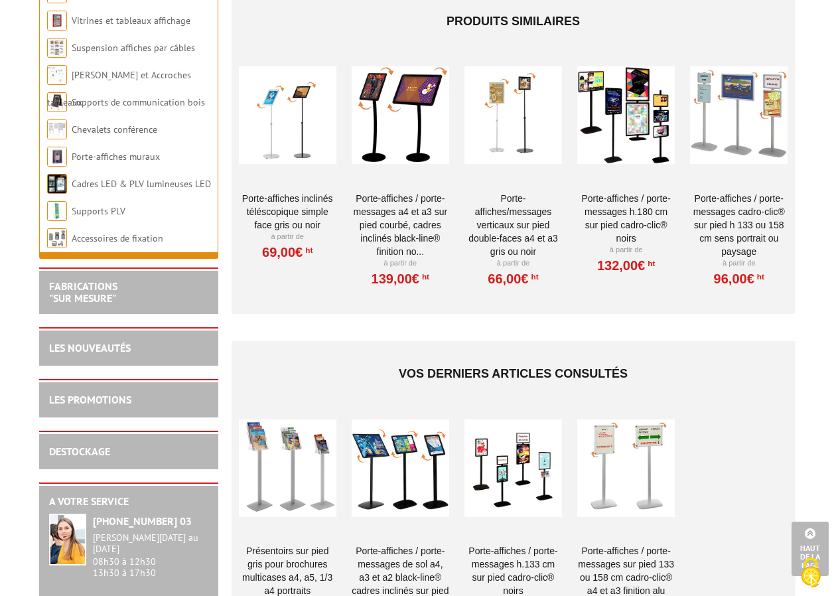
scroll to position [1049, 0]
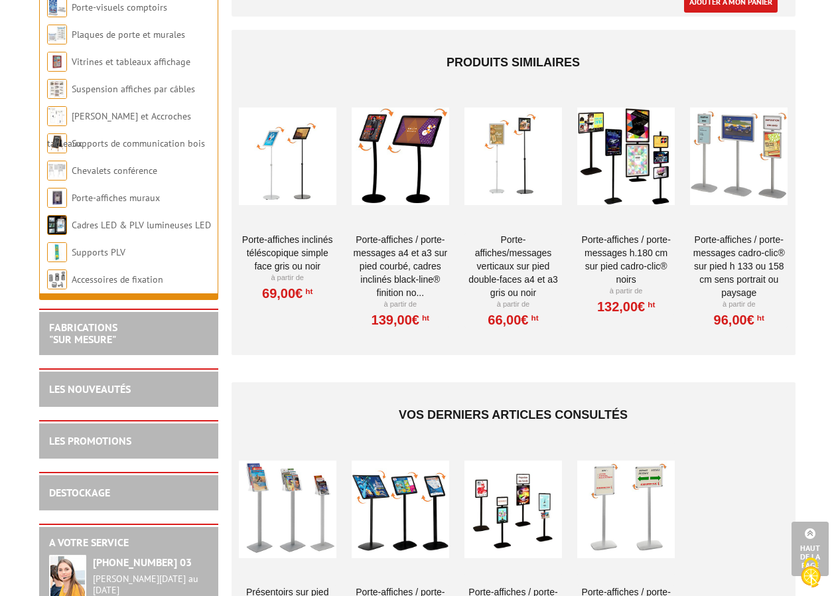
drag, startPoint x: 364, startPoint y: 74, endPoint x: 334, endPoint y: 323, distance: 250.7
click at [332, 323] on div "Produits similaires Porte-affiches inclinés téléscopique simple face gris ou no…" at bounding box center [514, 193] width 564 height 326
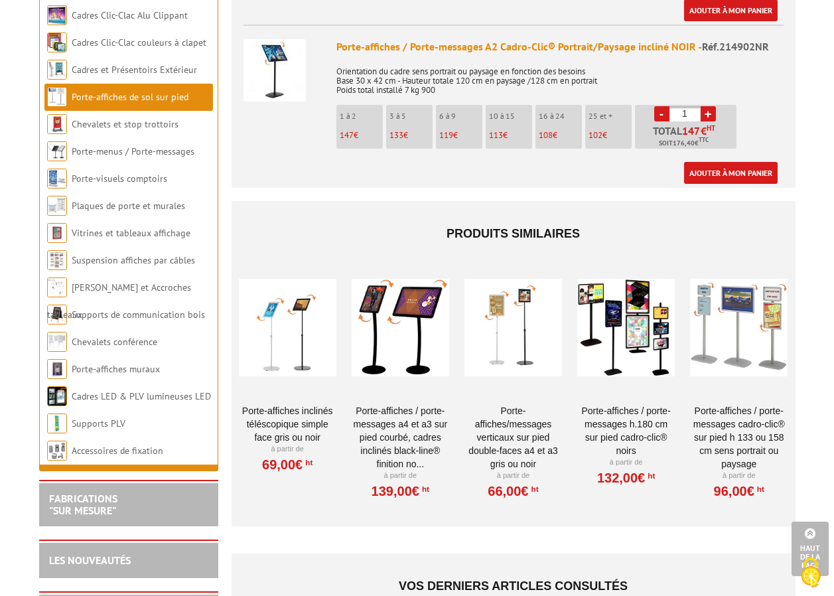
scroll to position [855, 0]
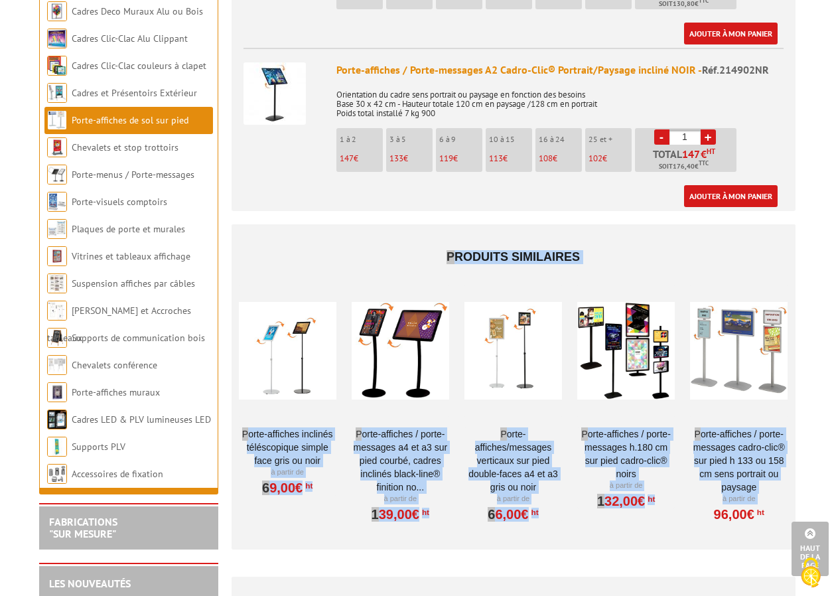
drag, startPoint x: 268, startPoint y: 225, endPoint x: 704, endPoint y: 506, distance: 518.9
click at [704, 506] on div "Produits similaires Porte-affiches inclinés téléscopique simple face gris ou no…" at bounding box center [514, 387] width 564 height 326
click at [419, 251] on h4 "Produits similaires" at bounding box center [513, 258] width 551 height 40
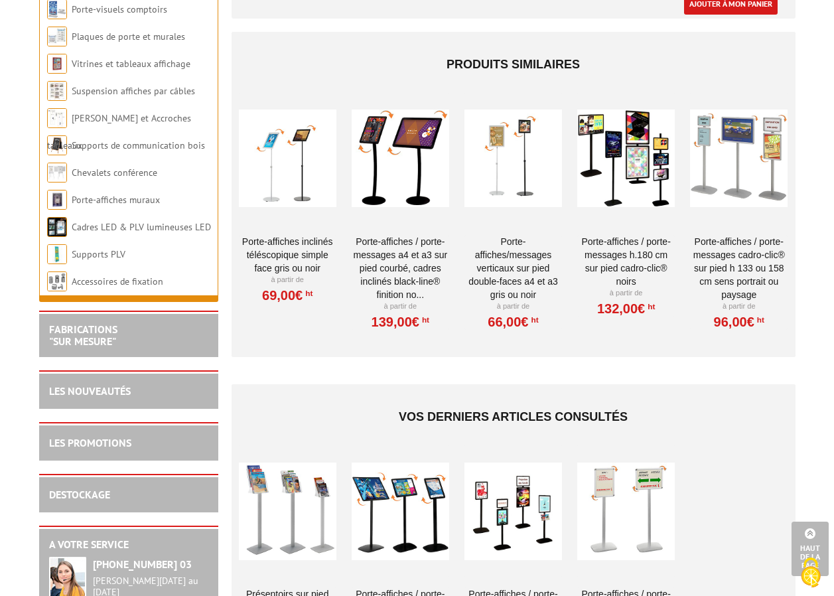
scroll to position [1062, 0]
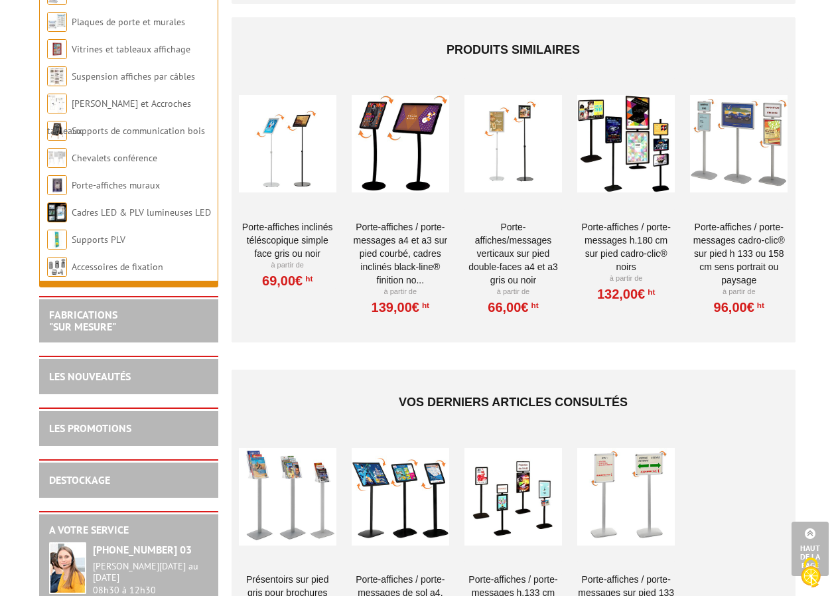
drag, startPoint x: 276, startPoint y: 110, endPoint x: 255, endPoint y: 98, distance: 24.4
click at [495, 185] on div at bounding box center [514, 144] width 98 height 133
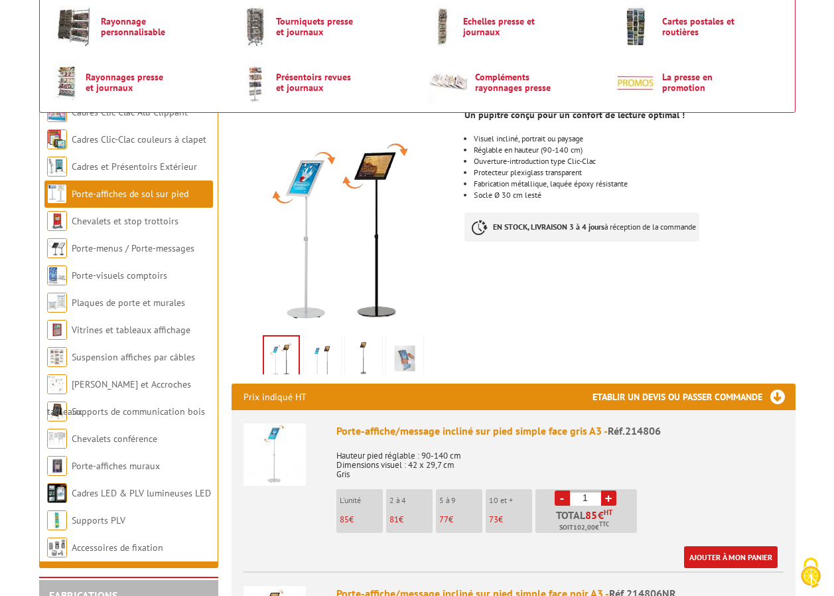
scroll to position [133, 0]
